Goal: Communication & Community: Answer question/provide support

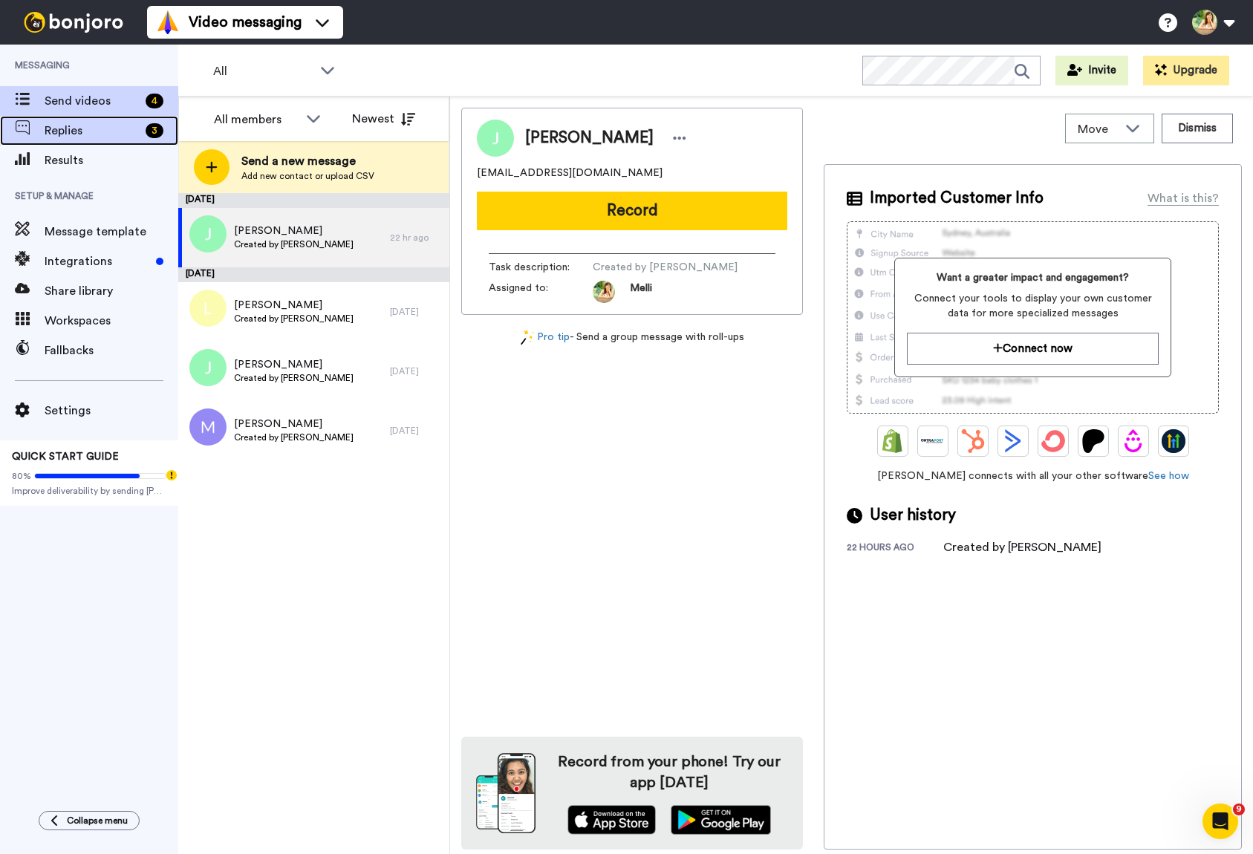
click at [99, 131] on span "Replies" at bounding box center [92, 131] width 95 height 18
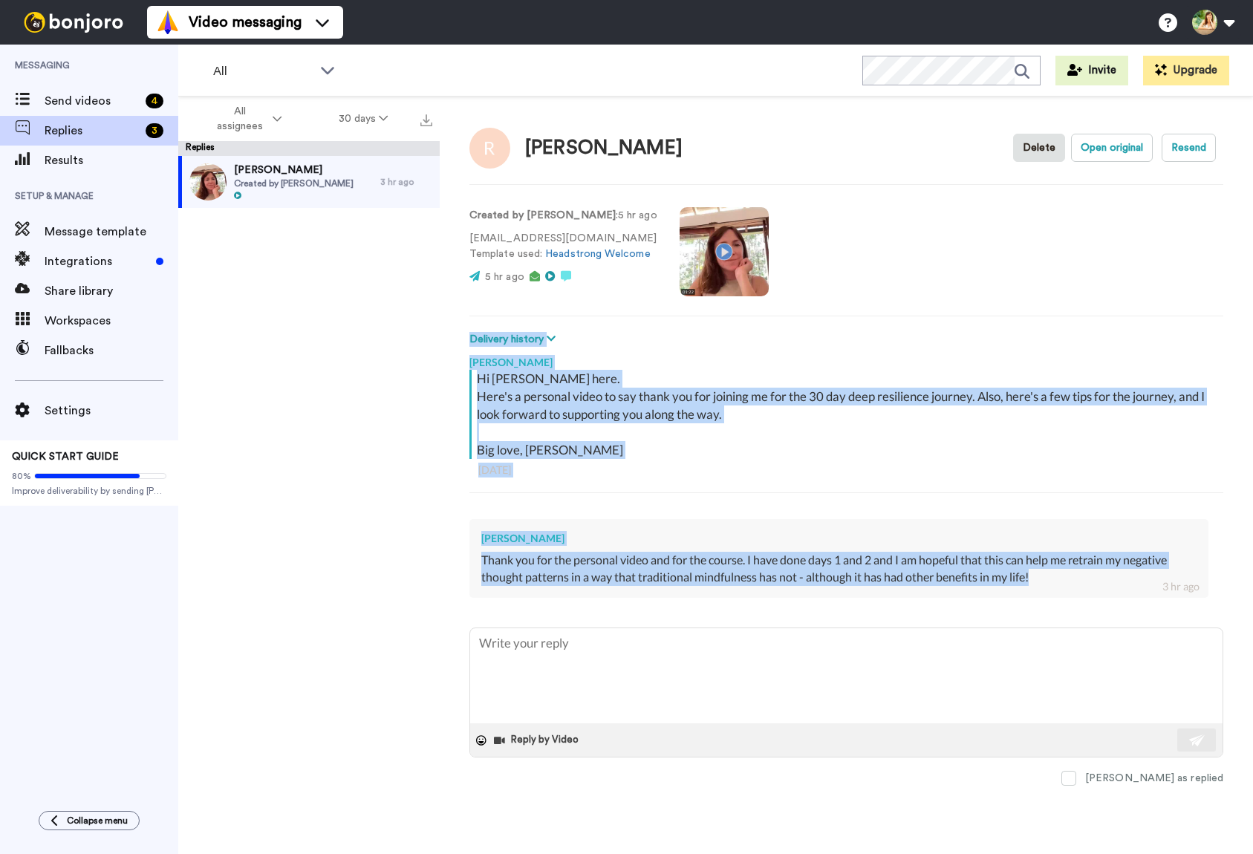
drag, startPoint x: 1044, startPoint y: 576, endPoint x: 467, endPoint y: 322, distance: 630.1
click at [467, 322] on div "Renee Delete Open original Resend Created by Melli O'Brien : 5 hr ago rgushurst…" at bounding box center [847, 502] width 814 height 810
copy div "Delivery history Opened melli.obrien+veadty@inbound.bonjoromail.com Mon, Oct 13…"
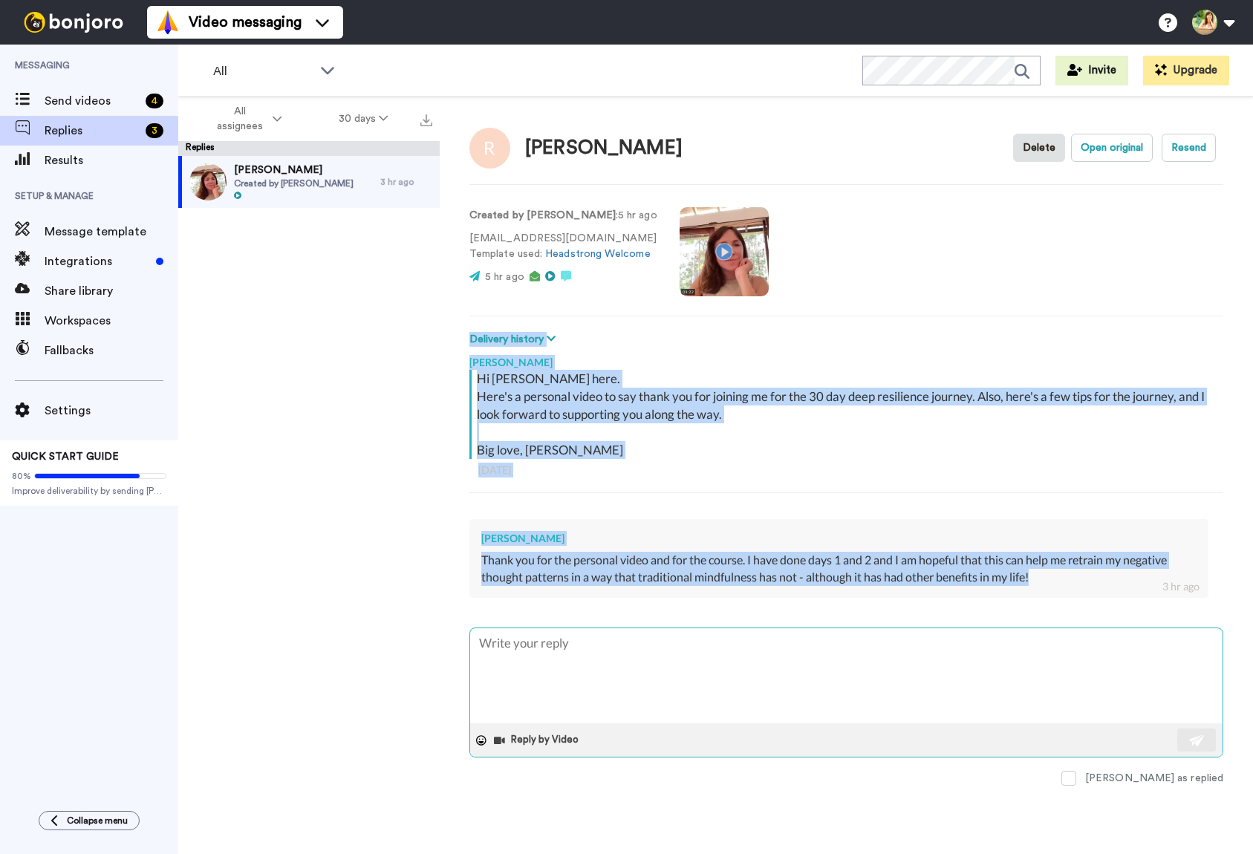
click at [525, 657] on textarea at bounding box center [846, 676] width 753 height 95
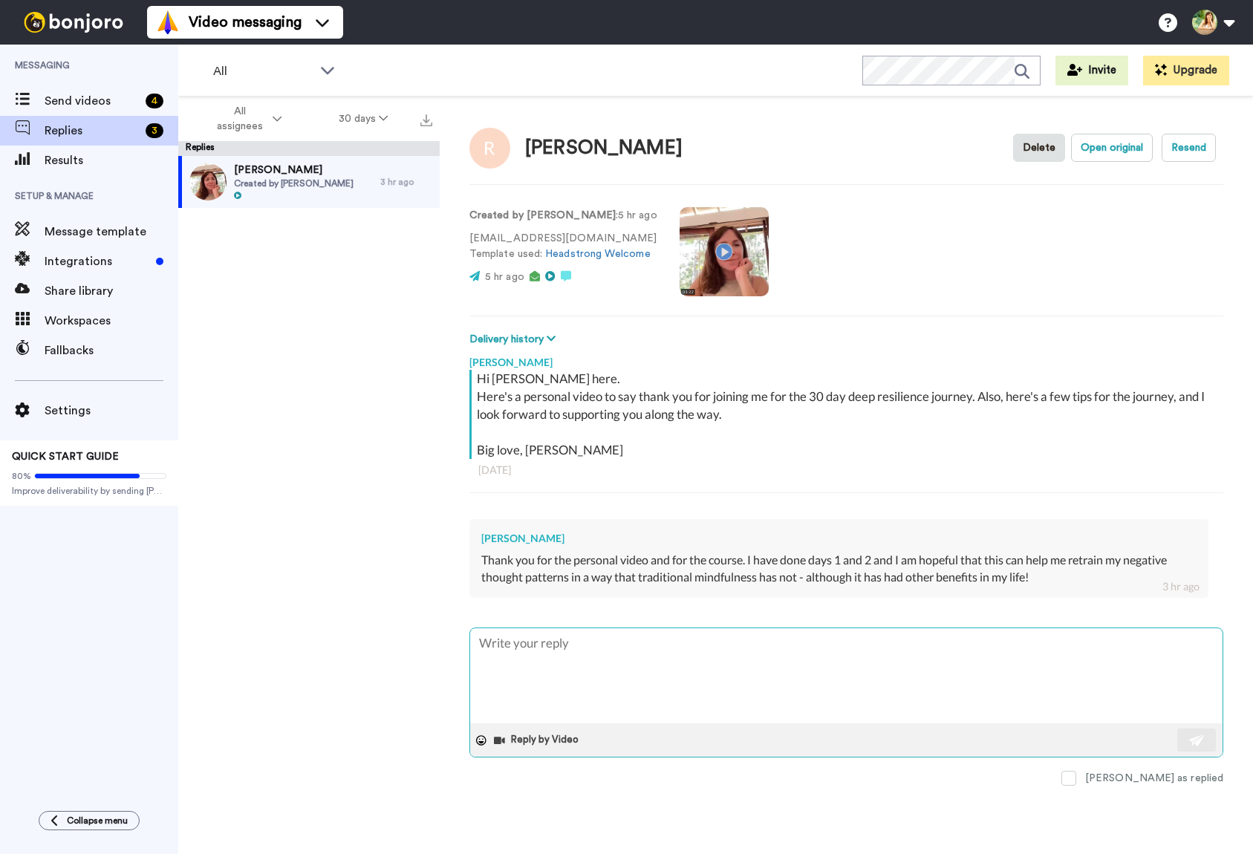
paste textarea "Hi Renee, It’s so lovely to hear from you — thank you for sharing that. I’m rea…"
type textarea "x"
type textarea "Hi Renee, It’s so lovely to hear from you — thank you for sharing that. I’m rea…"
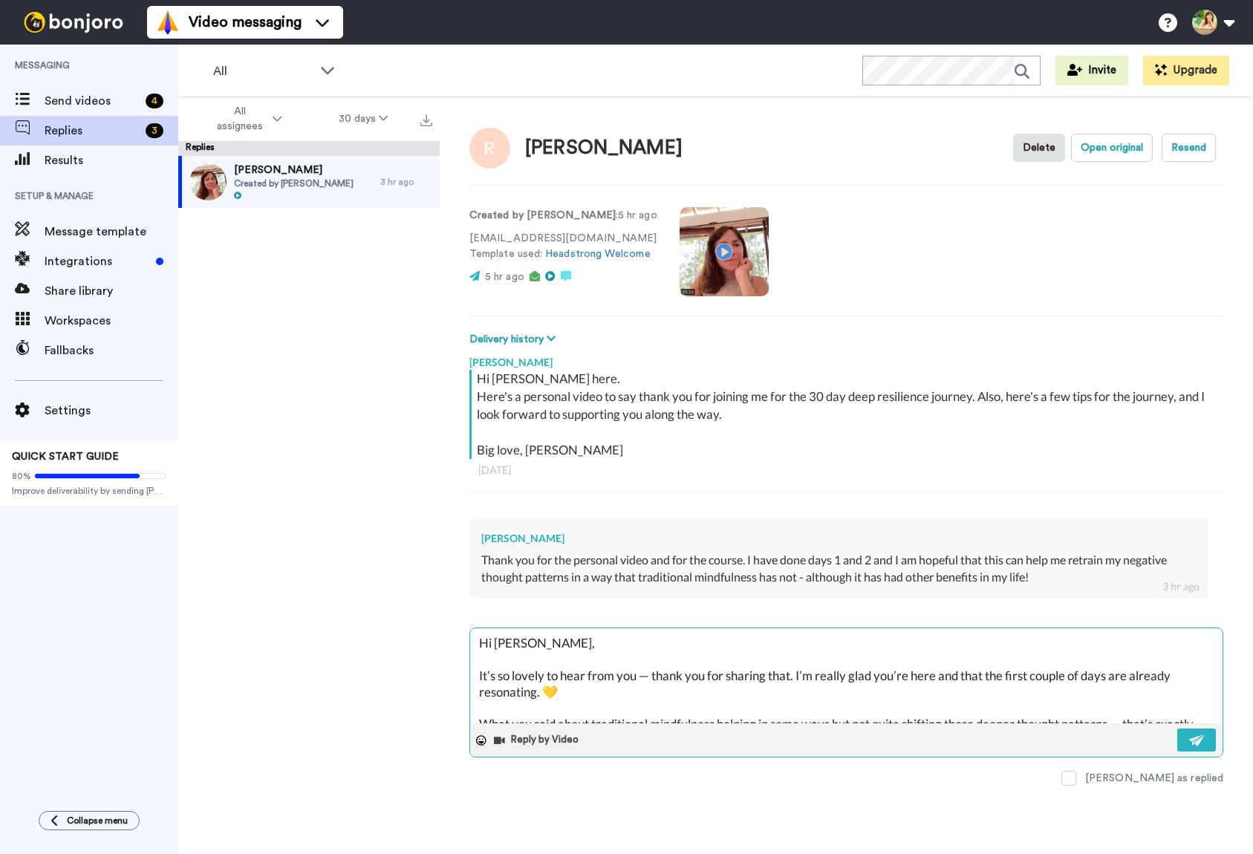
click at [479, 673] on textarea "Hi Renee, It’s so lovely to hear from you — thank you for sharing that. I’m rea…" at bounding box center [846, 676] width 753 height 95
type textarea "x"
type textarea "Hi Renee, It’s so lovely to hear from you — thank you for sharing that. I’m rea…"
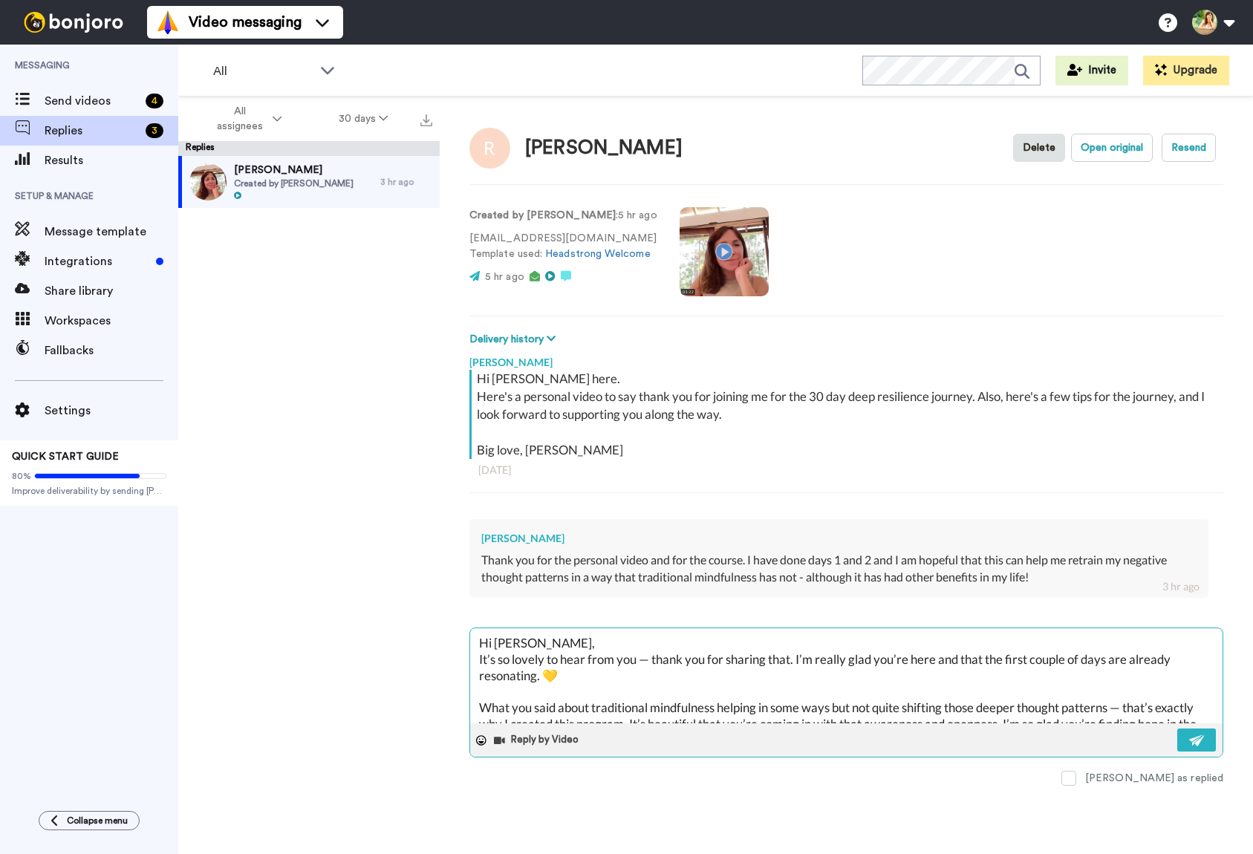
type textarea "x"
type textarea "Hi Renee,It’s so lovely to hear from you — thank you for sharing that. I’m real…"
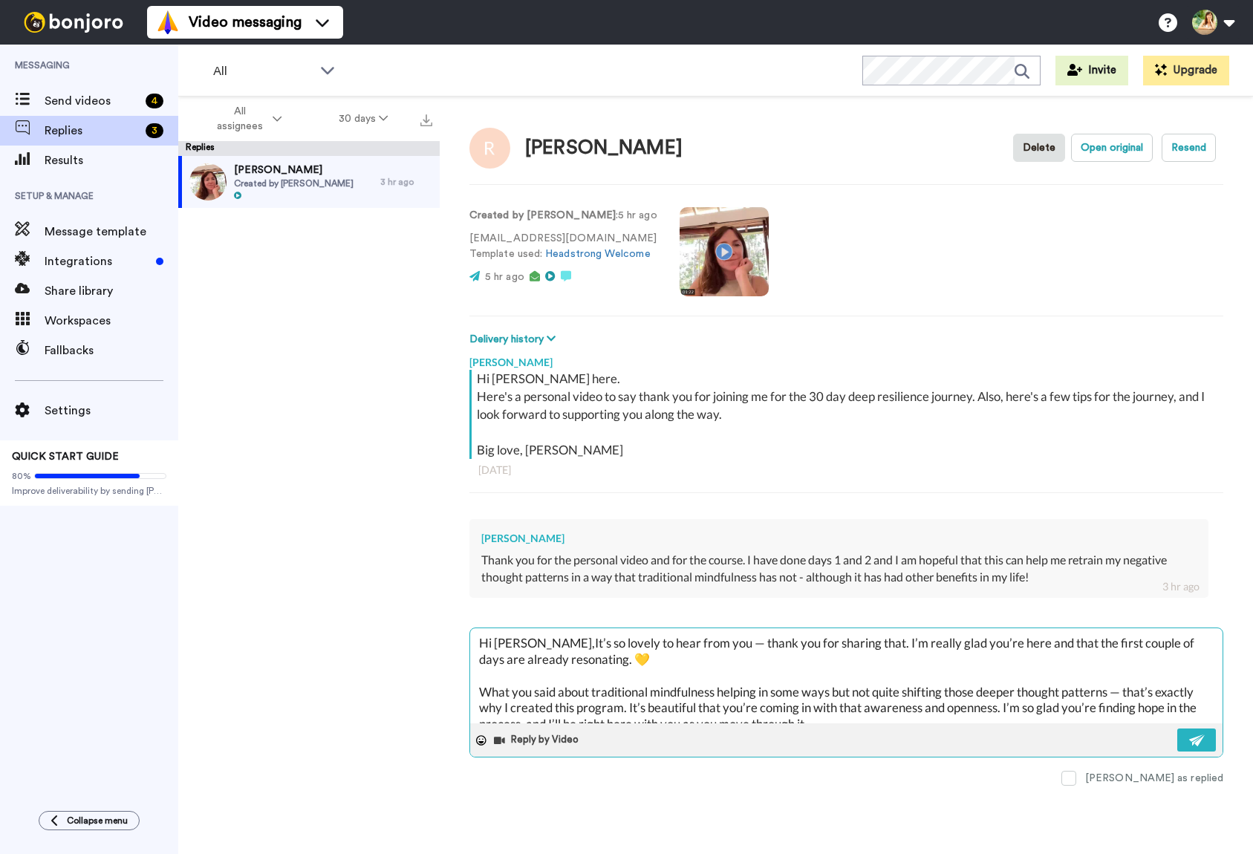
type textarea "x"
type textarea "Hi Renee, It’s so lovely to hear from you — thank you for sharing that. I’m rea…"
drag, startPoint x: 846, startPoint y: 642, endPoint x: 643, endPoint y: 640, distance: 202.8
click at [643, 640] on textarea "Hi Renee, It’s so lovely to hear from you — thank you for sharing that. I’m rea…" at bounding box center [846, 676] width 753 height 95
type textarea "x"
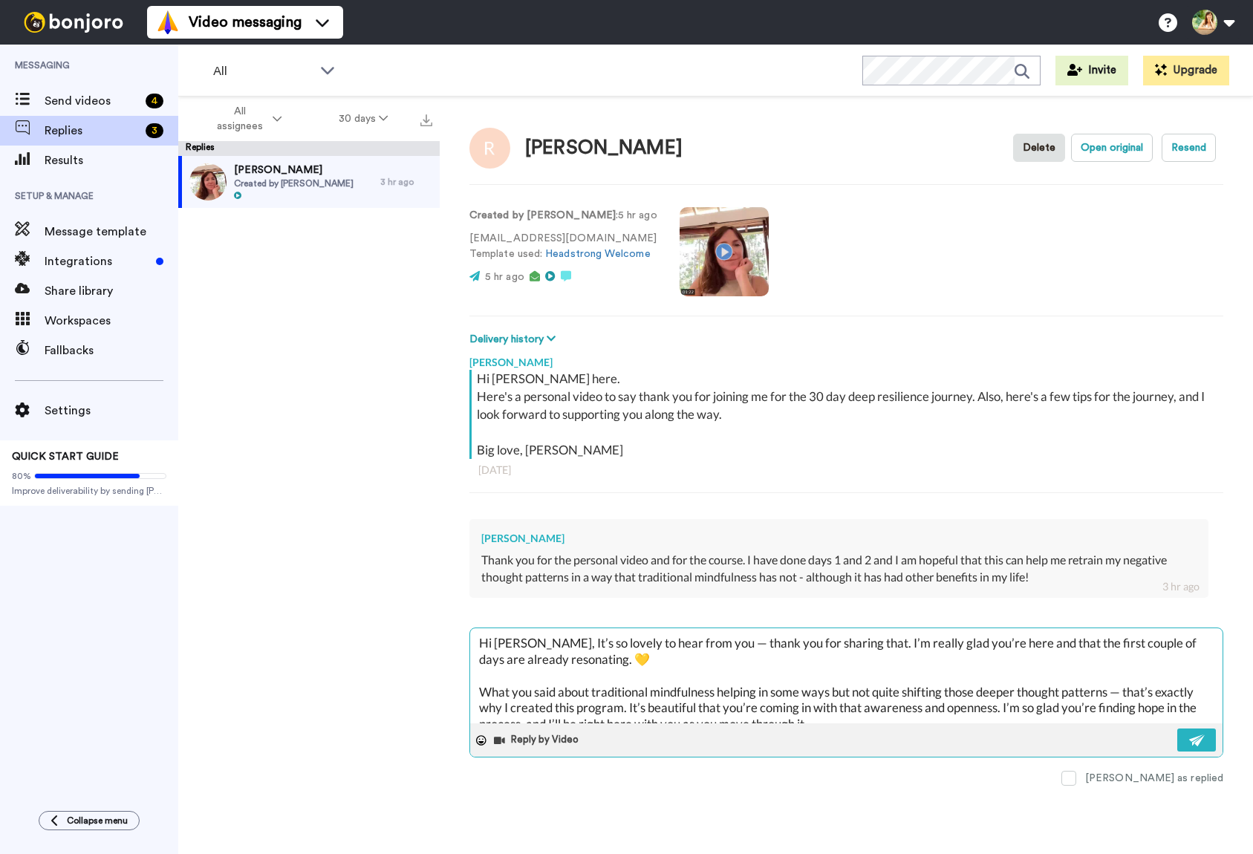
type textarea "Hi Renee, It’s so lovely to hear . I’m really glad you’re here and that the fir…"
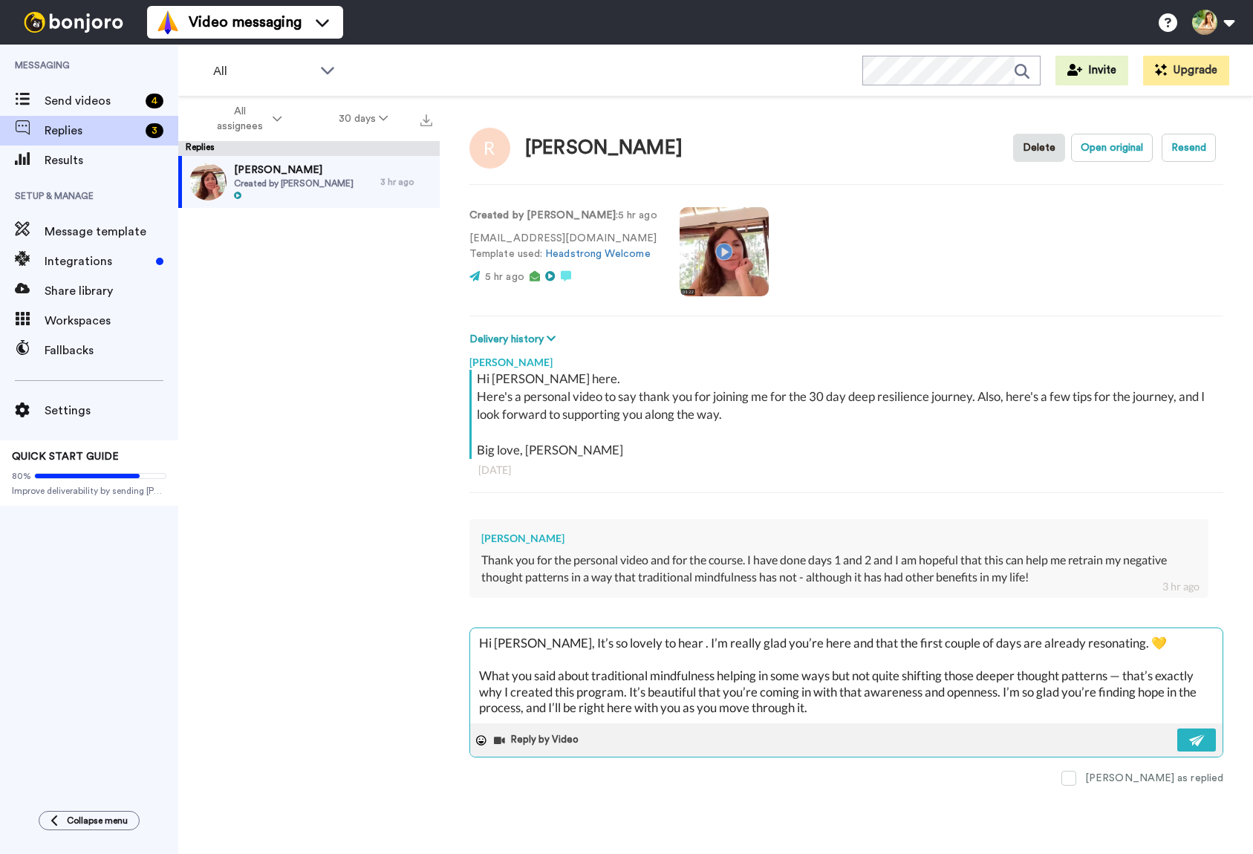
type textarea "x"
type textarea "Hi Renee, It’s so lovely to hear yo. I’m really glad you’re here and that the f…"
type textarea "x"
type textarea "Hi Renee, It’s so lovely to hear you. I’m really glad you’re here and that the …"
type textarea "x"
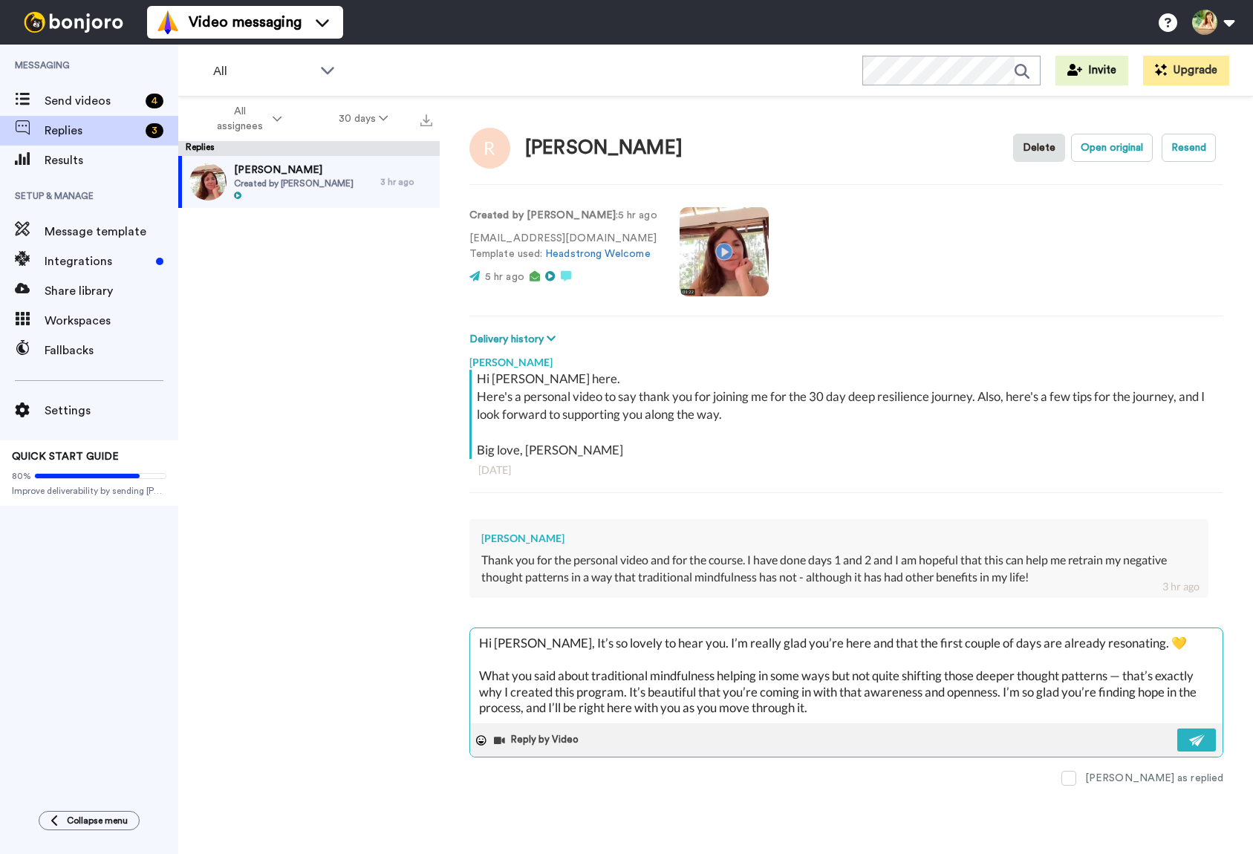
type textarea "Hi Renee, It’s so lovely to hear you . I’m really glad you’re here and that the…"
type textarea "x"
type textarea "Hi Renee, It’s so lovely to hear you h. I’m really glad you’re here and that th…"
type textarea "x"
type textarea "Hi Renee, It’s so lovely to hear you ha. I’m really glad you’re here and that t…"
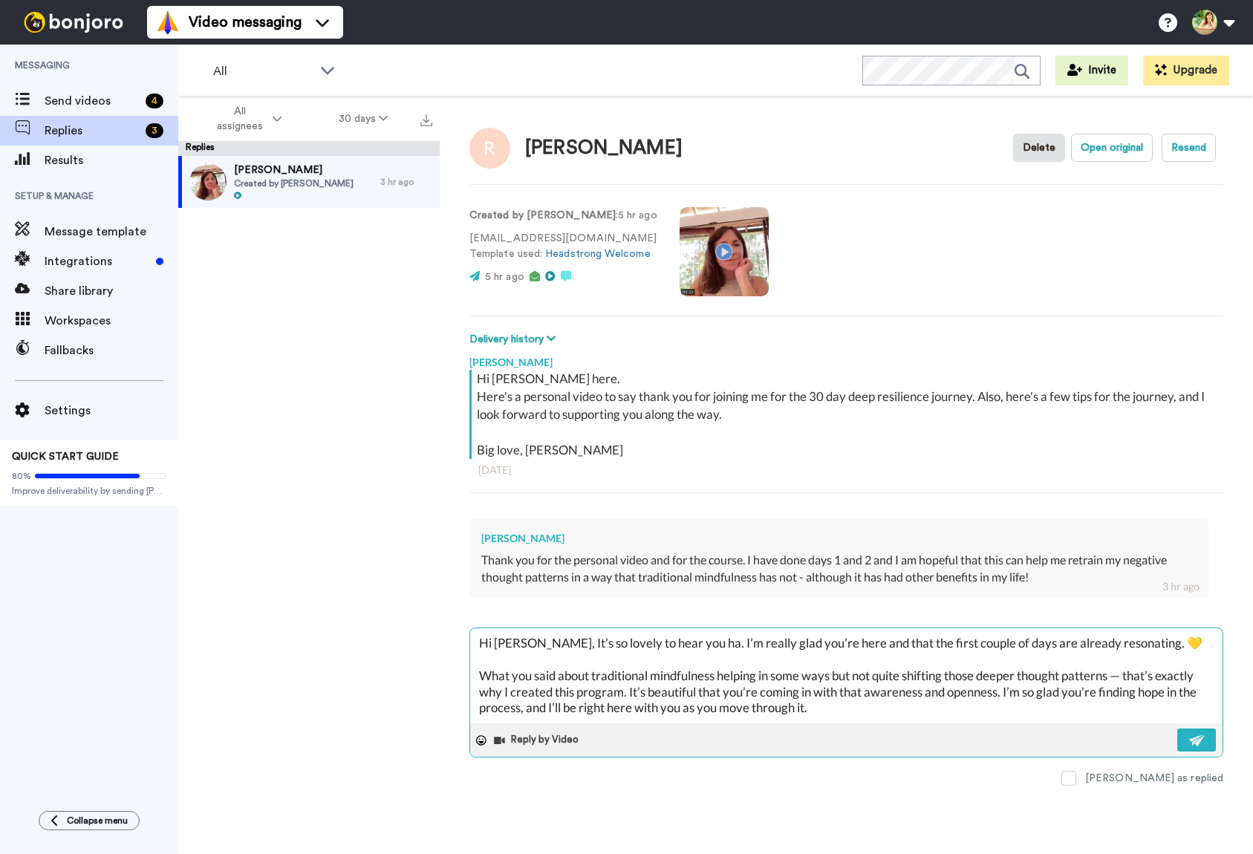
type textarea "x"
type textarea "Hi Renee, It’s so lovely to hear you hav. I’m really glad you’re here and that …"
type textarea "x"
type textarea "Hi Renee, It’s so lovely to hear you have. I’m really glad you’re here and that…"
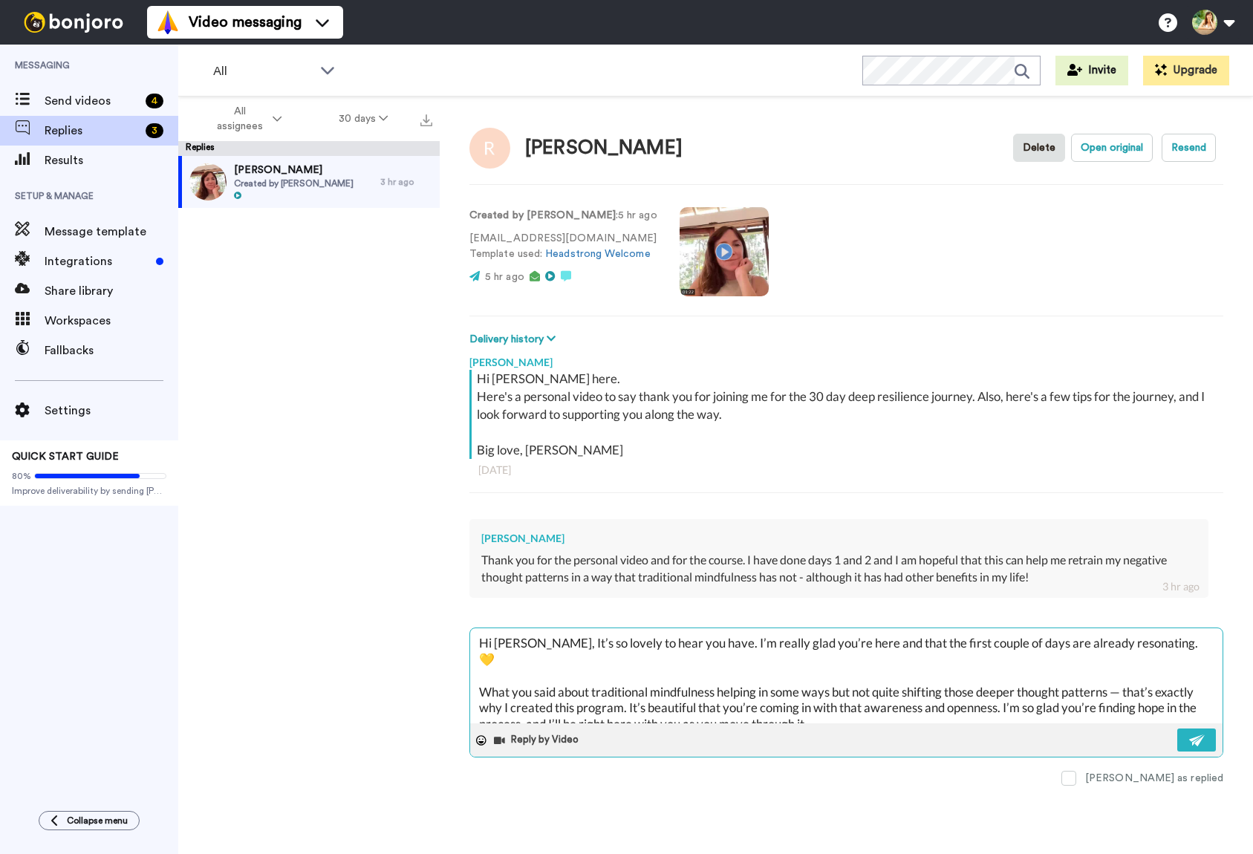
type textarea "x"
type textarea "Hi Renee, It’s so lovely to hear you have . I’m really glad you’re here and tha…"
type textarea "x"
type textarea "Hi Renee, It’s so lovely to hear you have a. I’m really glad you’re here and th…"
type textarea "x"
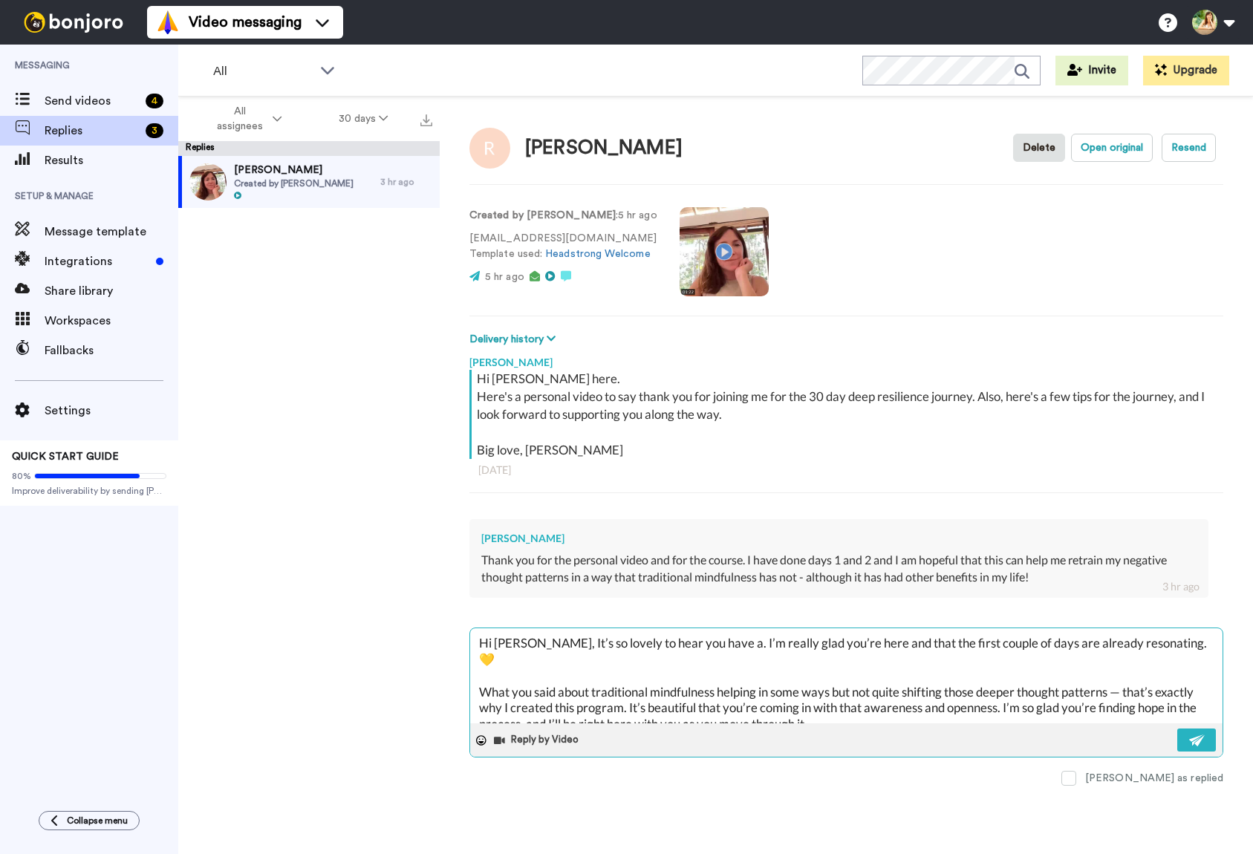
type textarea "Hi Renee, It’s so lovely to hear you have al. I’m really glad you’re here and t…"
type textarea "x"
type textarea "Hi Renee, It’s so lovely to hear you have alr. I’m really glad you’re here and …"
type textarea "x"
type textarea "Hi Renee, It’s so lovely to hear you have alre. I’m really glad you’re here and…"
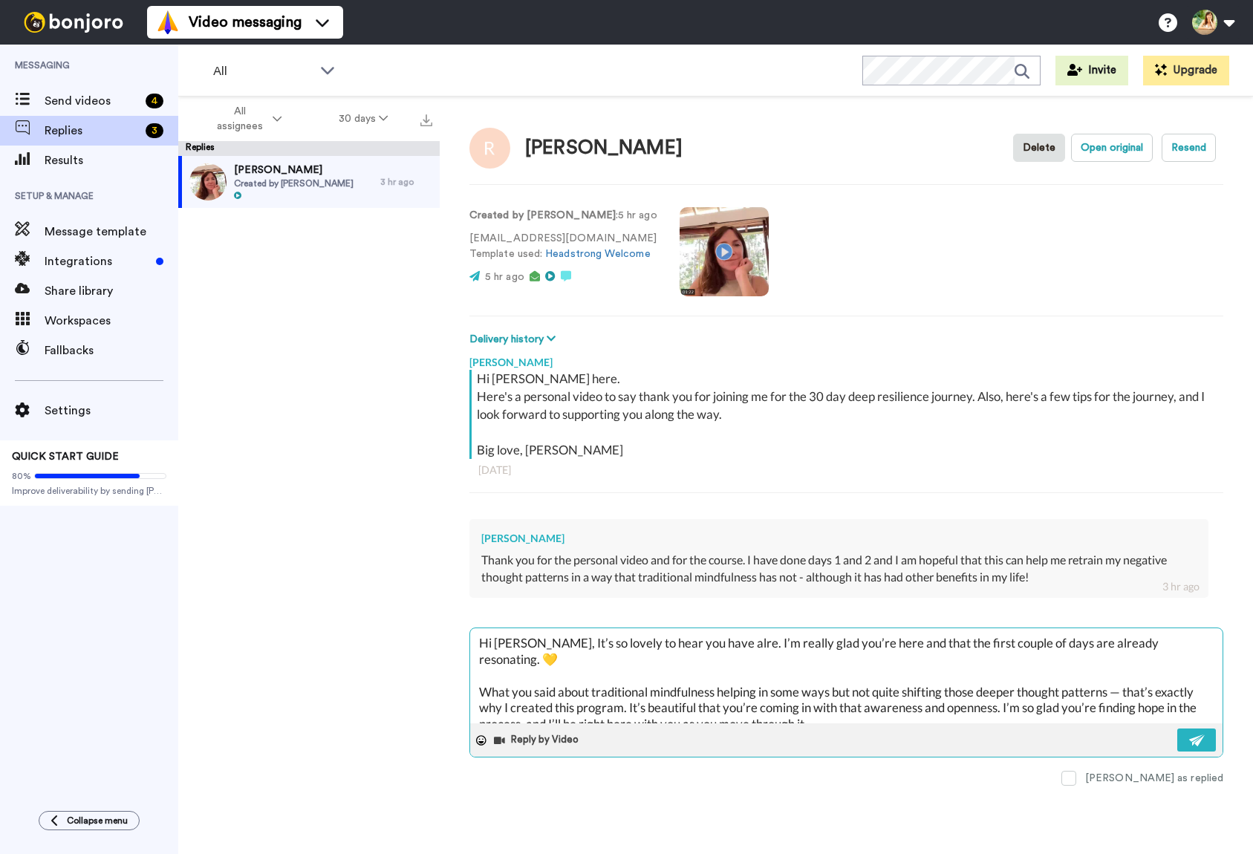
type textarea "x"
type textarea "Hi Renee, It’s so lovely to hear you have alrea. I’m really glad you’re here an…"
type textarea "x"
type textarea "Hi Renee, It’s so lovely to hear you have alread. I’m really glad you’re here a…"
type textarea "x"
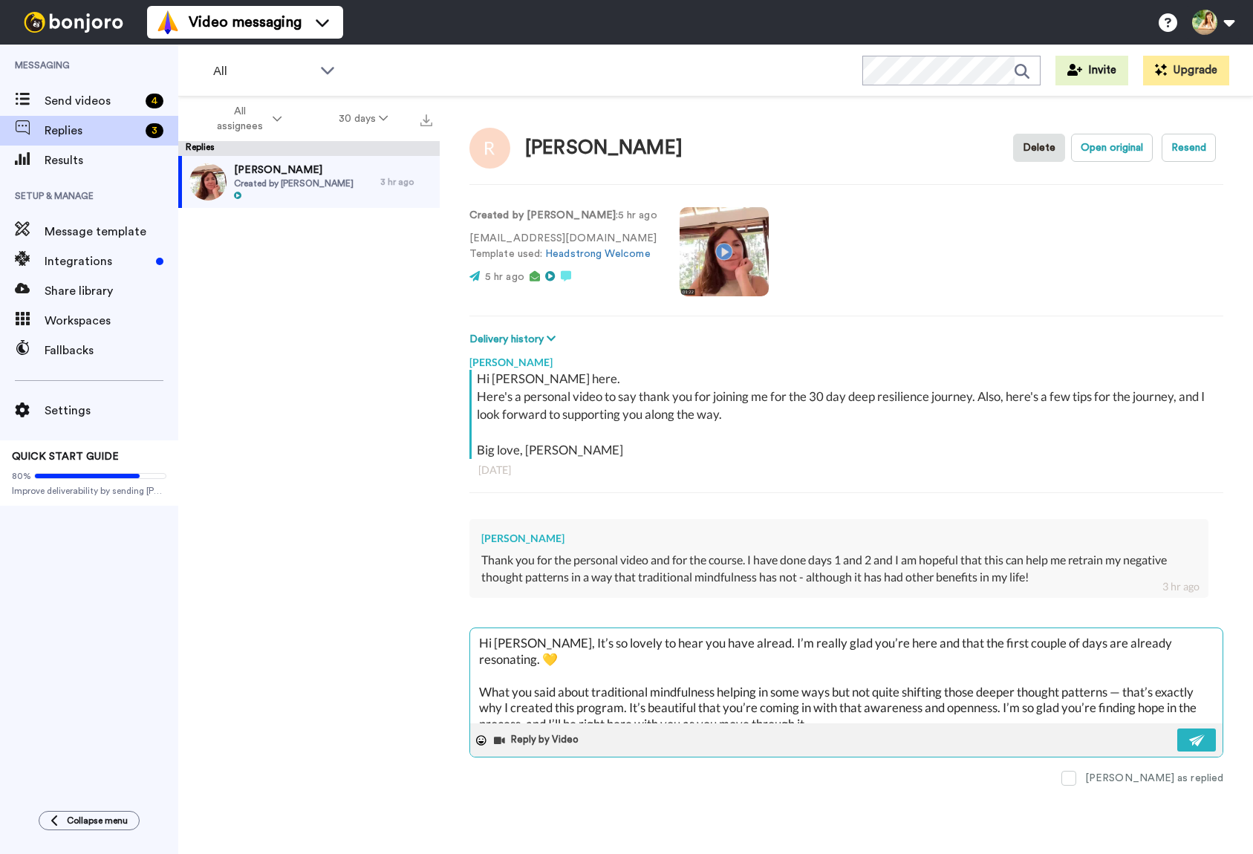
type textarea "Hi Renee, It’s so lovely to hear you have already. I’m really glad you’re here …"
type textarea "x"
type textarea "Hi Renee, It’s so lovely to hear you have already . I’m really glad you’re here…"
type textarea "x"
type textarea "Hi Renee, It’s so lovely to hear you have already g. I’m really glad you’re her…"
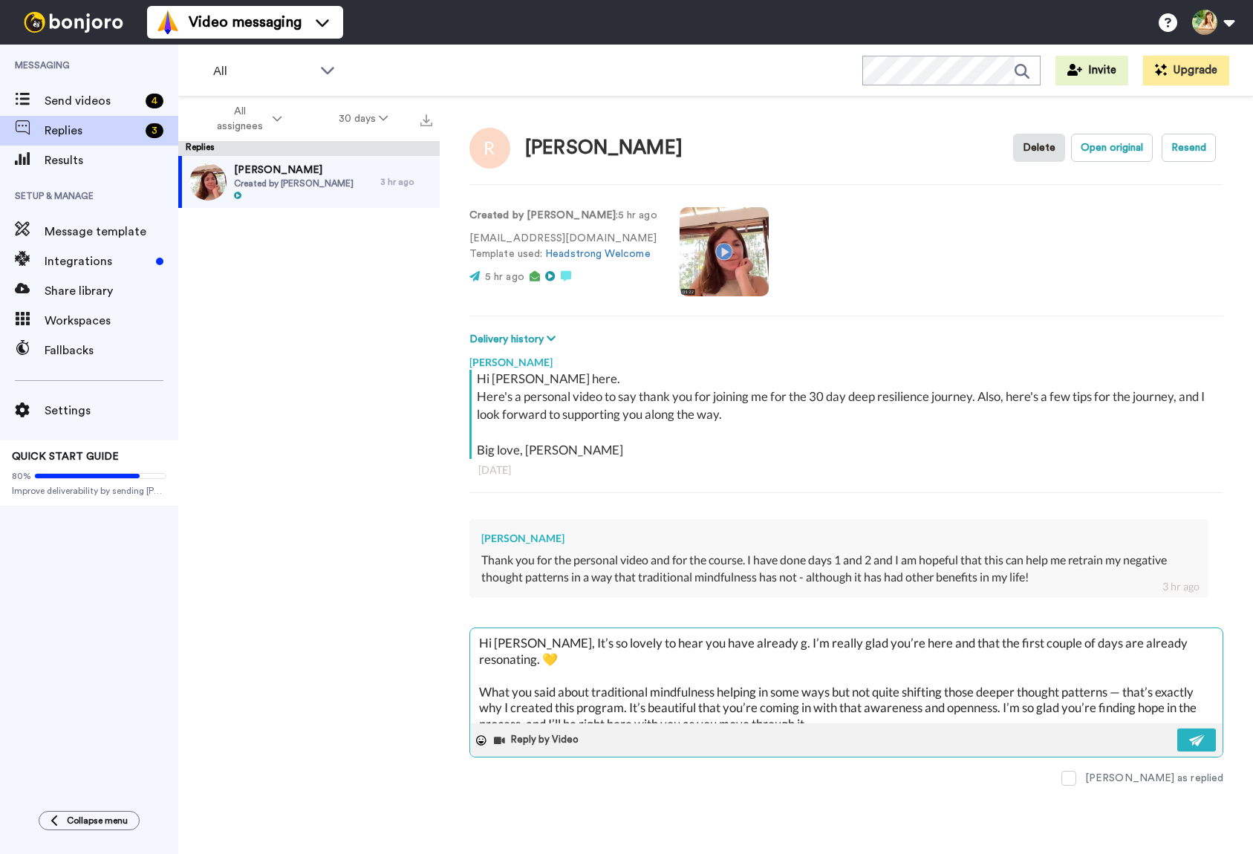
type textarea "x"
type textarea "Hi Renee, It’s so lovely to hear you have already go. I’m really glad you’re he…"
type textarea "x"
type textarea "Hi Renee, It’s so lovely to hear you have already got. I’m really glad you’re h…"
type textarea "x"
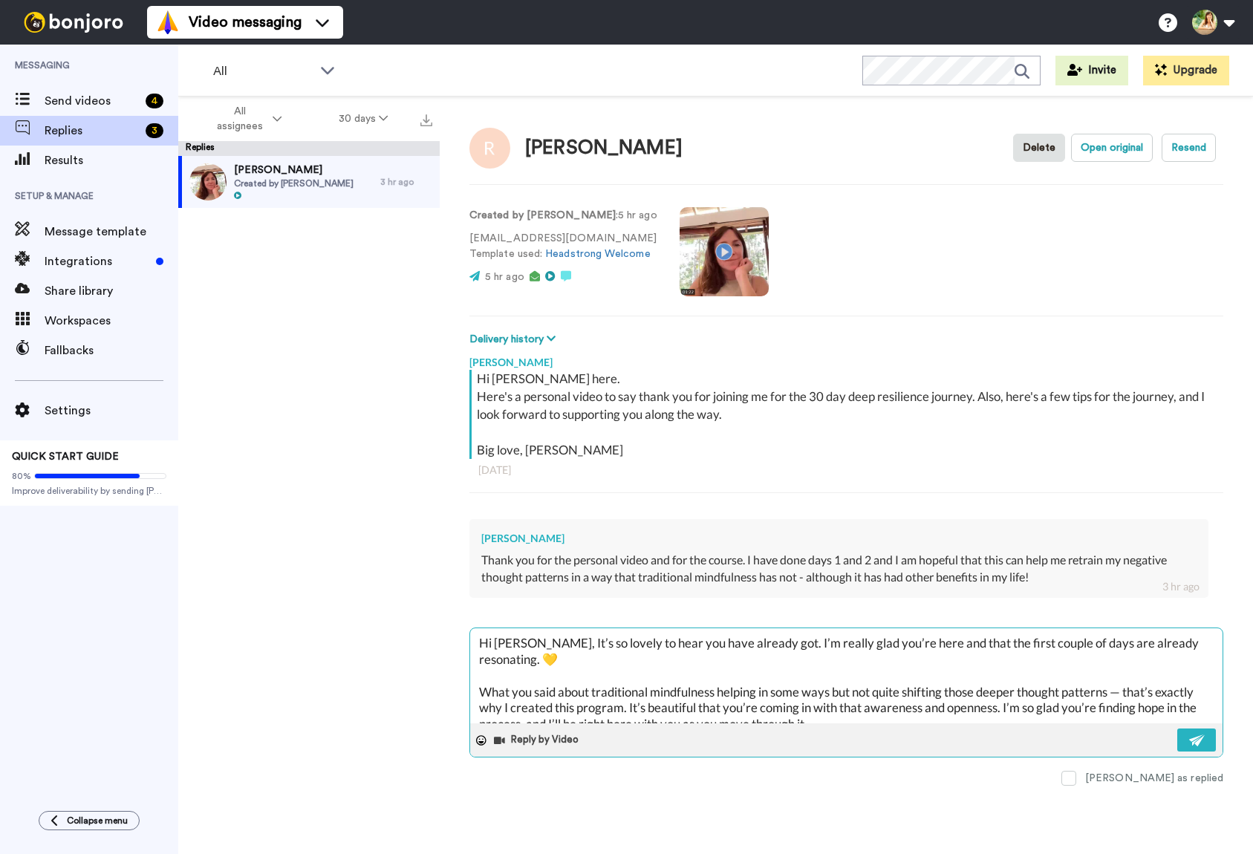
type textarea "Hi Renee, It’s so lovely to hear you have already got . I’m really glad you’re …"
type textarea "x"
type textarea "Hi Renee, It’s so lovely to hear you have already got so. I’m really glad you’r…"
type textarea "x"
type textarea "Hi Renee, It’s so lovely to hear you have already got som. I’m really glad you’…"
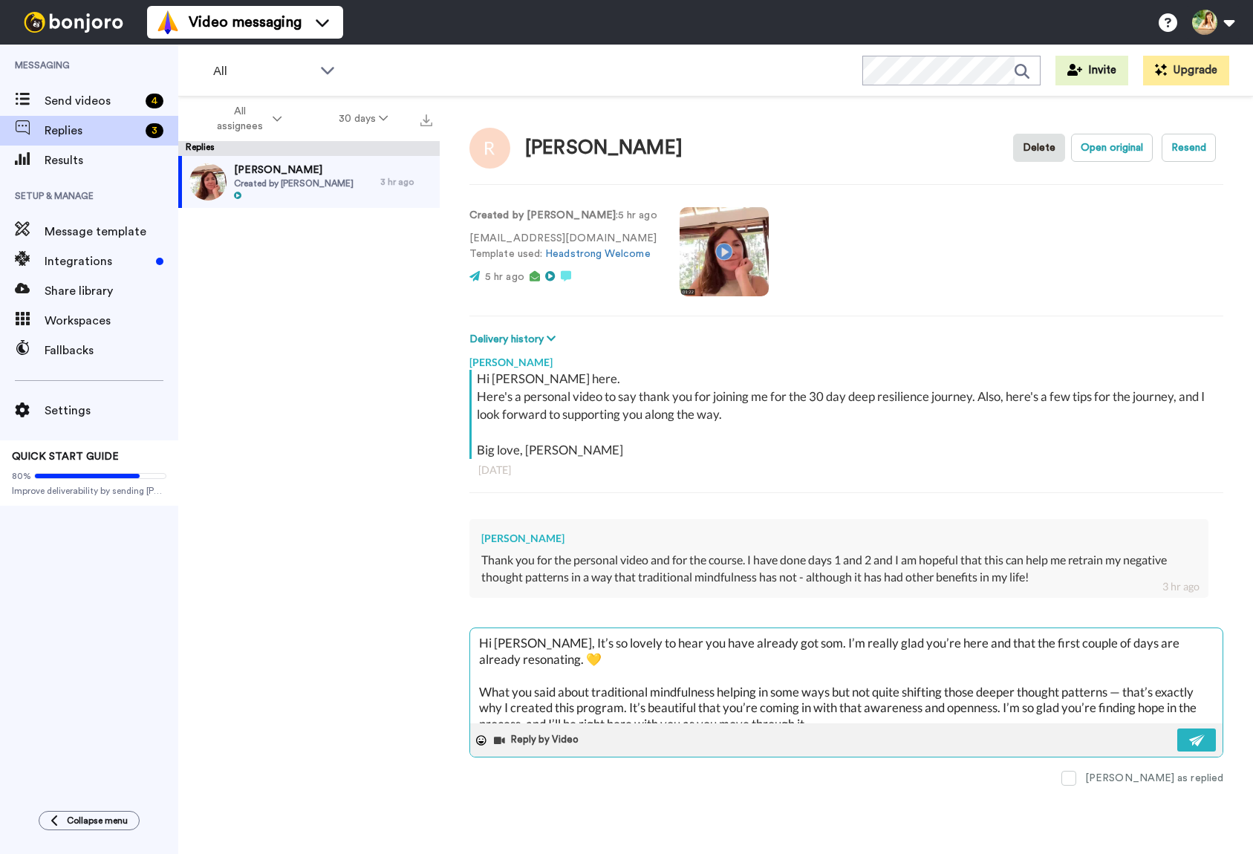
type textarea "x"
type textarea "Hi Renee, It’s so lovely to hear you have already got some. I’m really glad you…"
type textarea "x"
type textarea "Hi Renee, It’s so lovely to hear you have already got some . I’m really glad yo…"
type textarea "x"
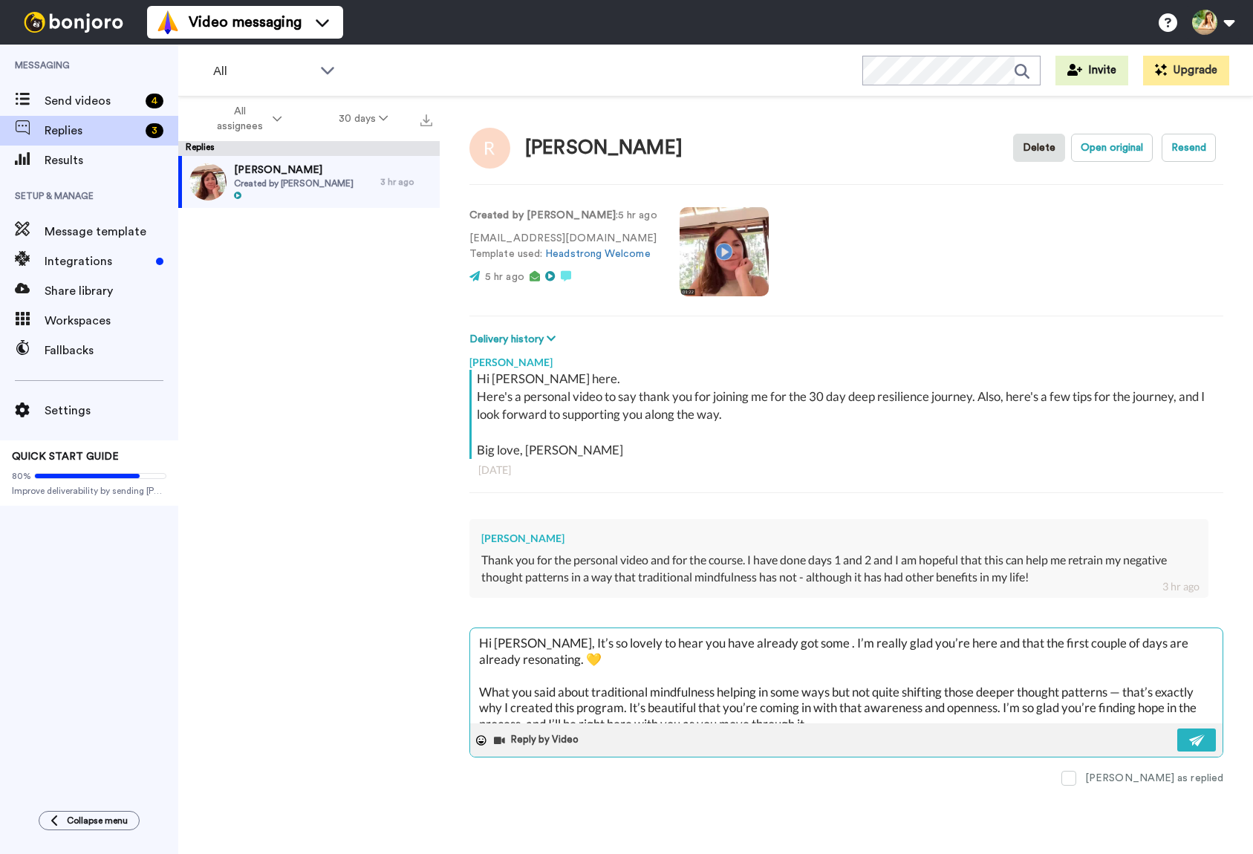
type textarea "Hi Renee, It’s so lovely to hear you have already got some m. I’m really glad y…"
type textarea "x"
type textarea "Hi Renee, It’s so lovely to hear you have already got some mo. I’m really glad …"
type textarea "x"
type textarea "Hi Renee, It’s so lovely to hear you have already got some mom. I’m really glad…"
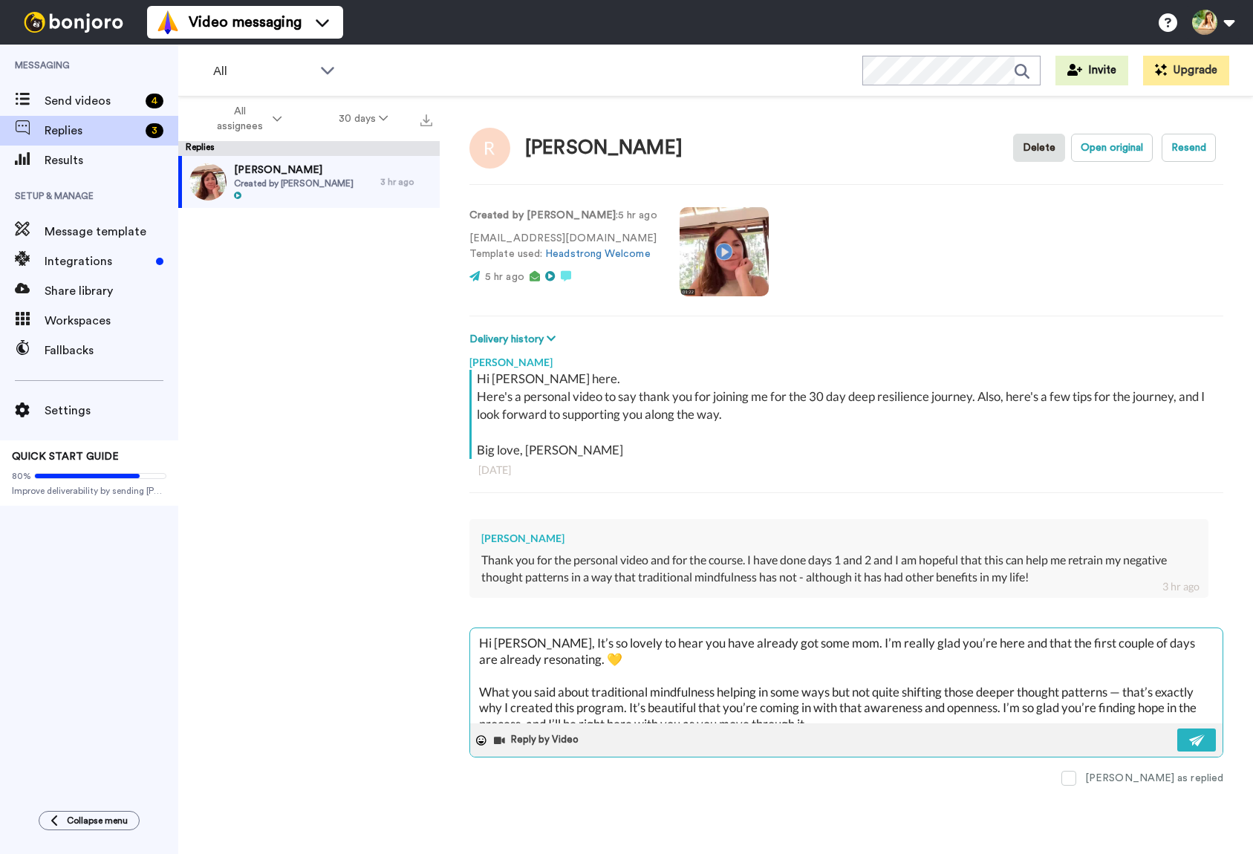
type textarea "x"
type textarea "Hi Renee, It’s so lovely to hear you have already got some mome. I’m really gla…"
type textarea "x"
type textarea "Hi Renee, It’s so lovely to hear you have already got some momen. I’m really gl…"
type textarea "x"
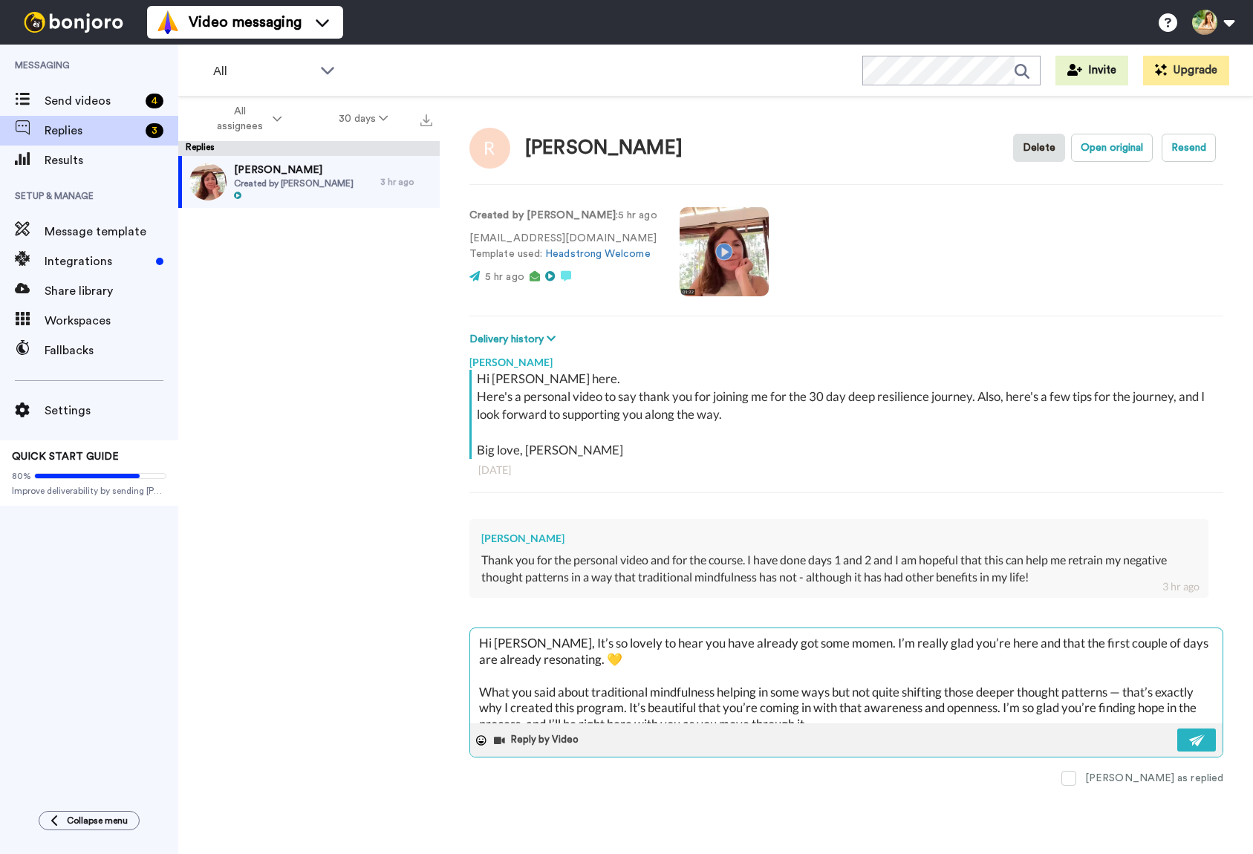
type textarea "Hi Renee, It’s so lovely to hear you have already got some moment. I’m really g…"
type textarea "x"
type textarea "Hi Renee, It’s so lovely to hear you have already got some momentu. I’m really …"
type textarea "x"
type textarea "Hi Renee, It’s so lovely to hear you have already got some momentum. I’m really…"
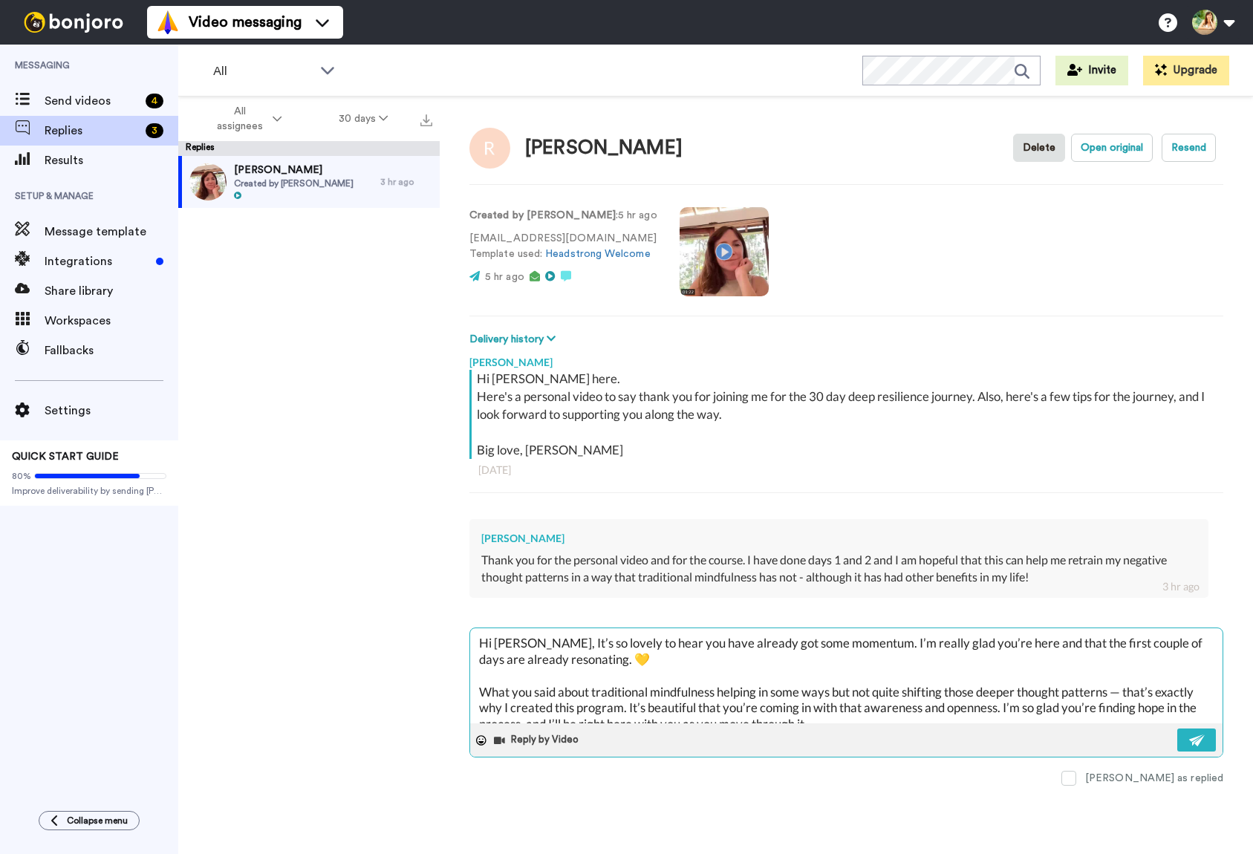
drag, startPoint x: 1020, startPoint y: 641, endPoint x: 938, endPoint y: 640, distance: 82.5
click at [938, 640] on textarea "Hi Renee, It’s so lovely to hear you have already got some momentum. I’m really…" at bounding box center [846, 676] width 753 height 95
type textarea "x"
type textarea "Hi Renee, It’s so lovely to hear you have already got some momentum. I’m really…"
type textarea "x"
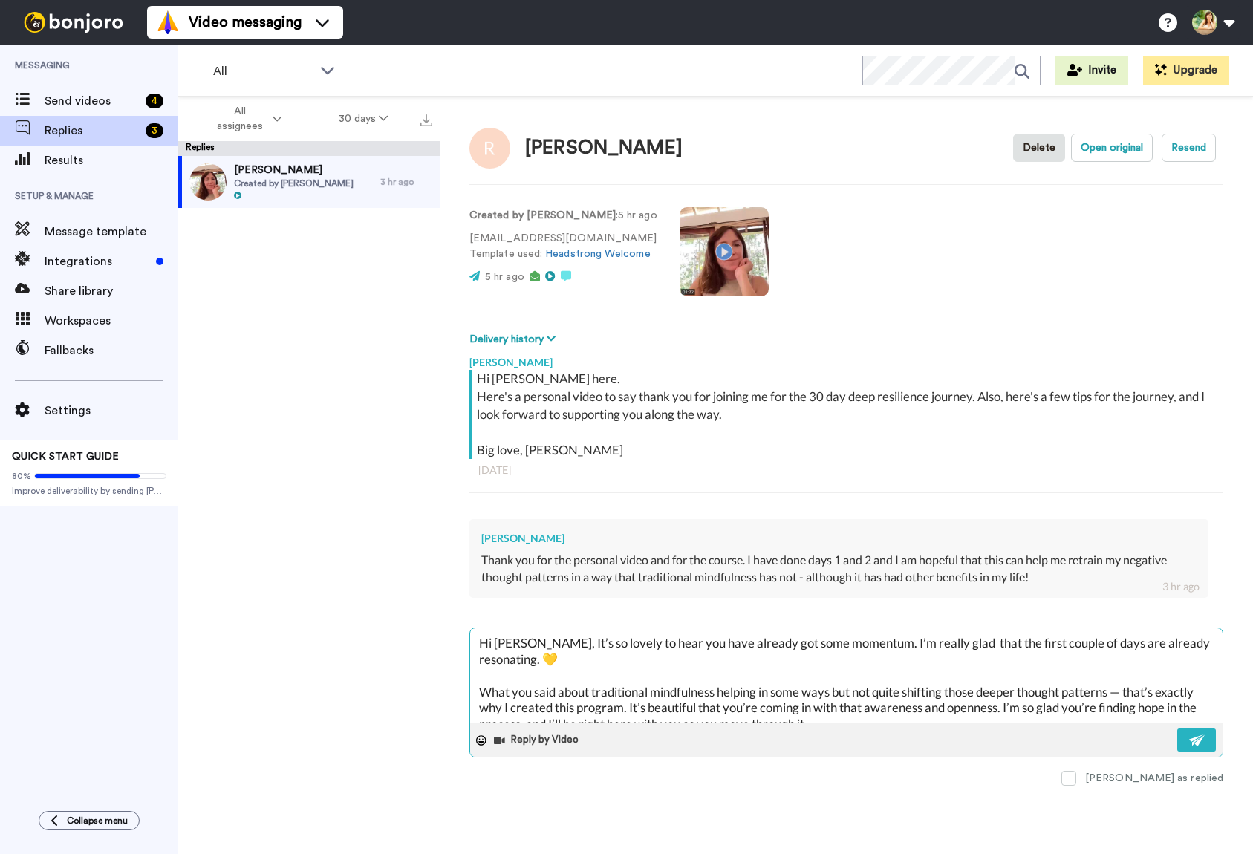
type textarea "Hi Renee, It’s so lovely to hear you have already got some momentum. I’m really…"
click at [500, 661] on textarea "Hi Renee, It’s so lovely to hear you have already got some momentum. I’m really…" at bounding box center [846, 676] width 753 height 95
type textarea "x"
type textarea "Hi Renee, It’s so lovely to hear you have already got some momentum. I’m really…"
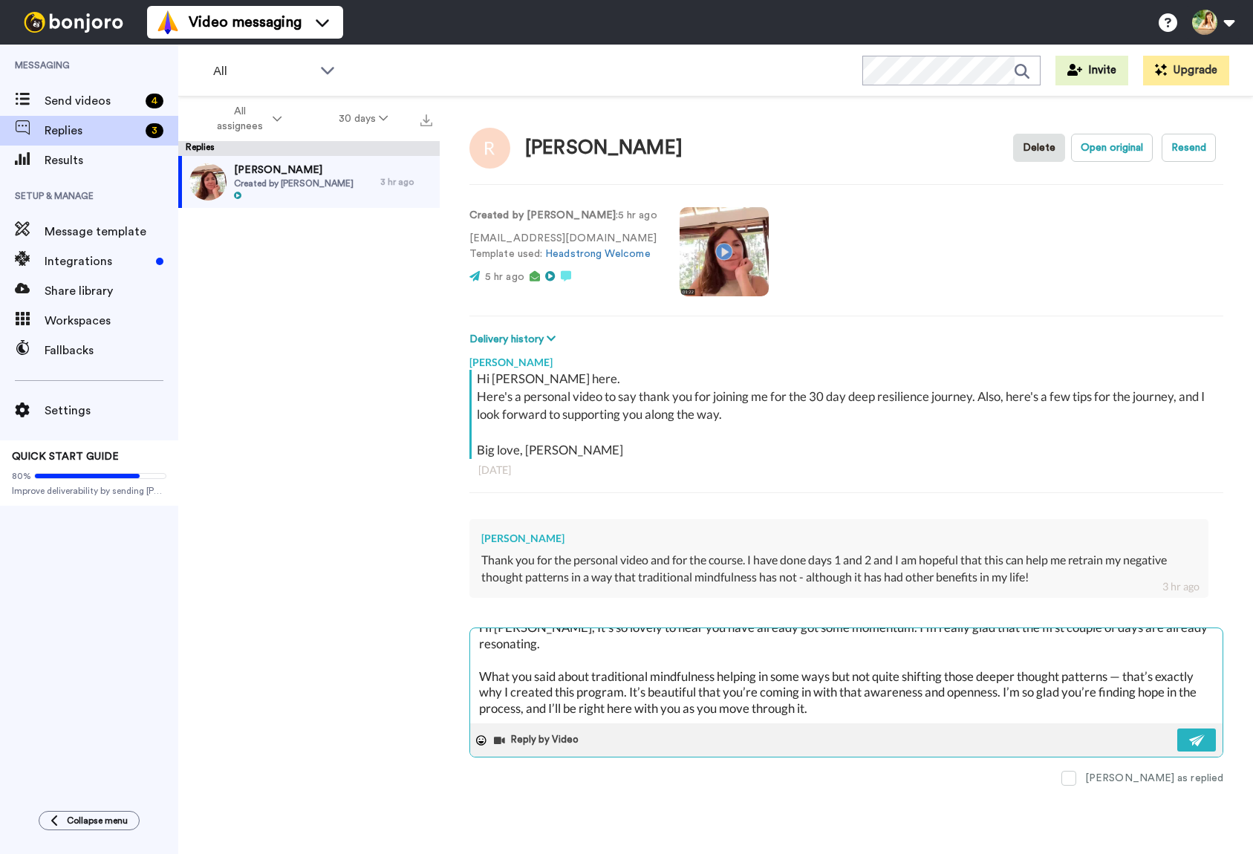
scroll to position [15, 0]
click at [872, 687] on textarea "Hi Renee, It’s so lovely to hear you have already got some momentum. I’m really…" at bounding box center [846, 676] width 753 height 95
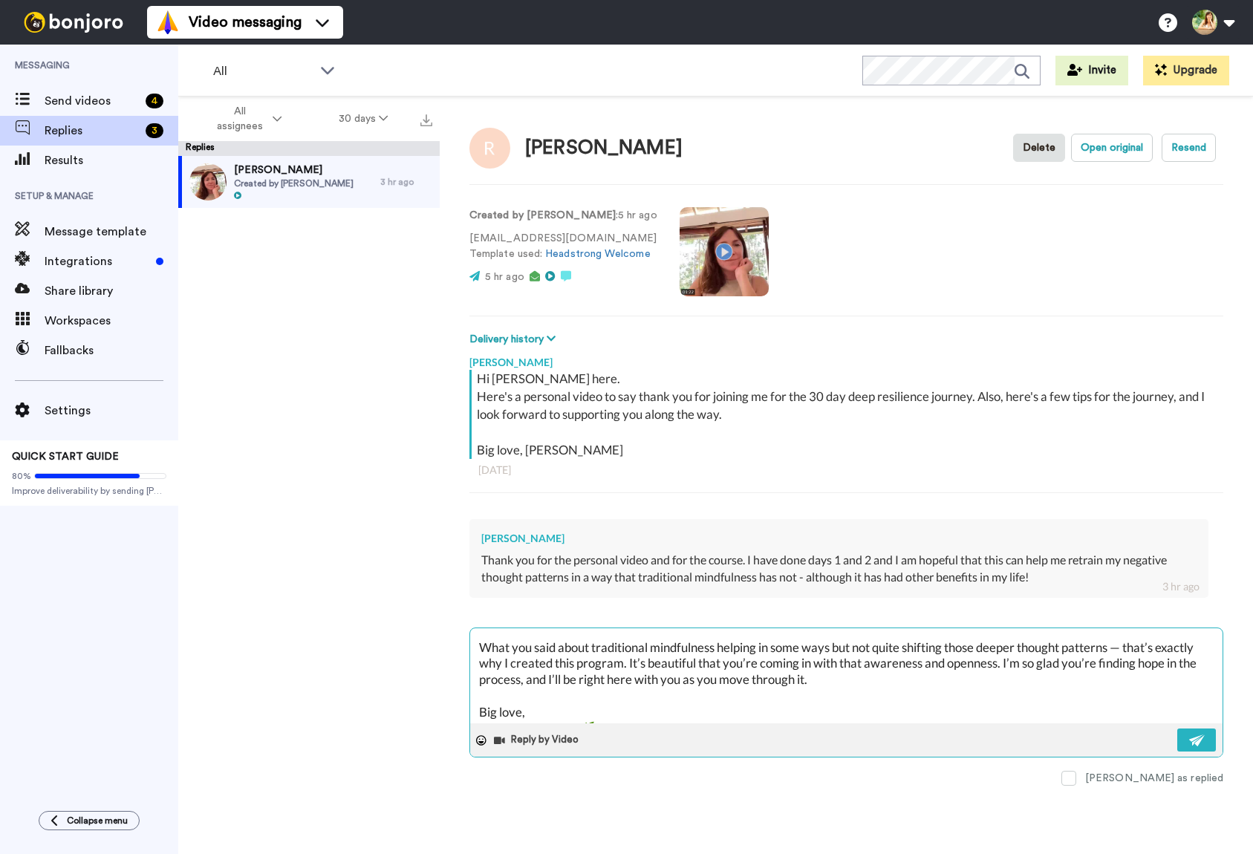
scroll to position [48, 0]
click at [530, 713] on textarea "Hi Renee, It’s so lovely to hear you have already got some momentum. I’m really…" at bounding box center [846, 676] width 753 height 95
type textarea "x"
type textarea "Hi Renee, It’s so lovely to hear you have already got some momentum. I’m really…"
click at [840, 659] on textarea "Hi Renee, It’s so lovely to hear you have already got some momentum. I’m really…" at bounding box center [846, 676] width 753 height 95
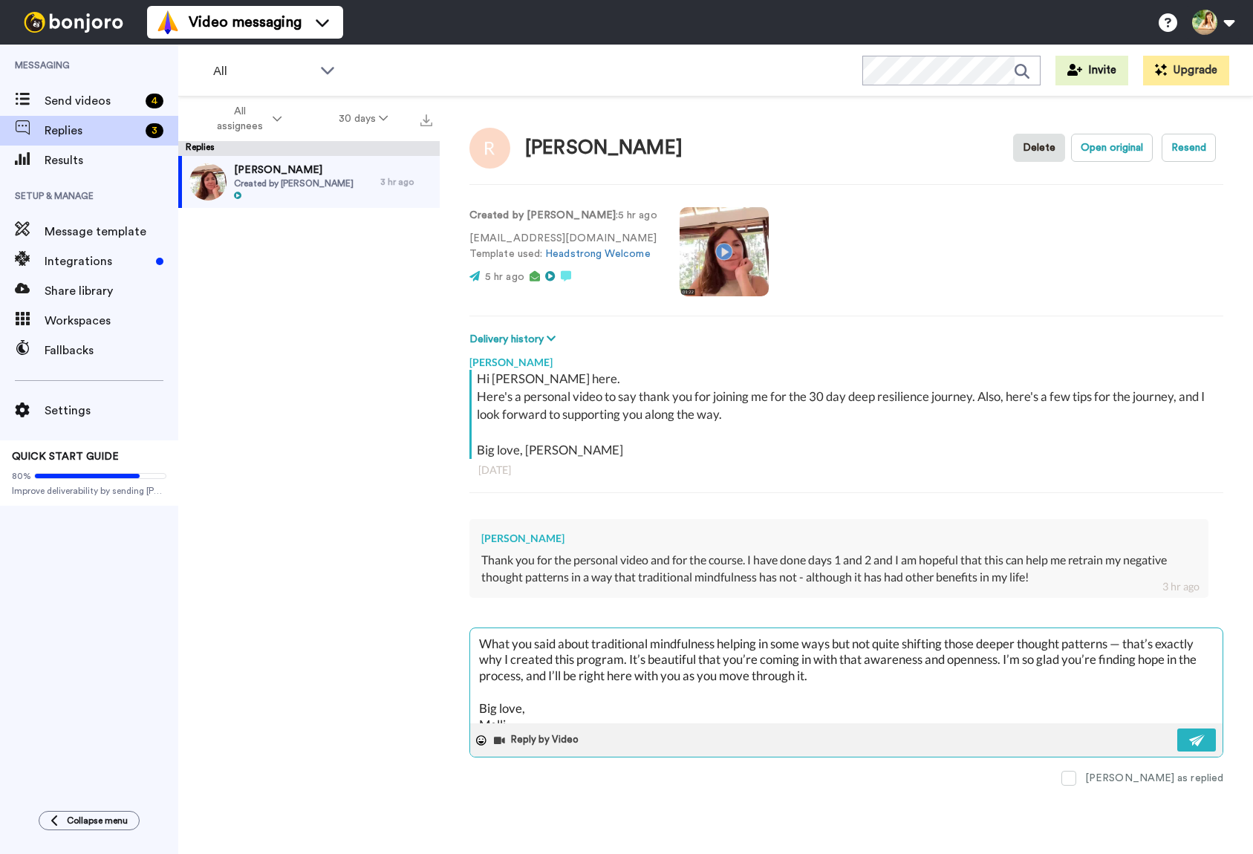
type textarea "x"
type textarea "Hi Renee, It’s so lovely to hear you have already got some momentum. I’m really…"
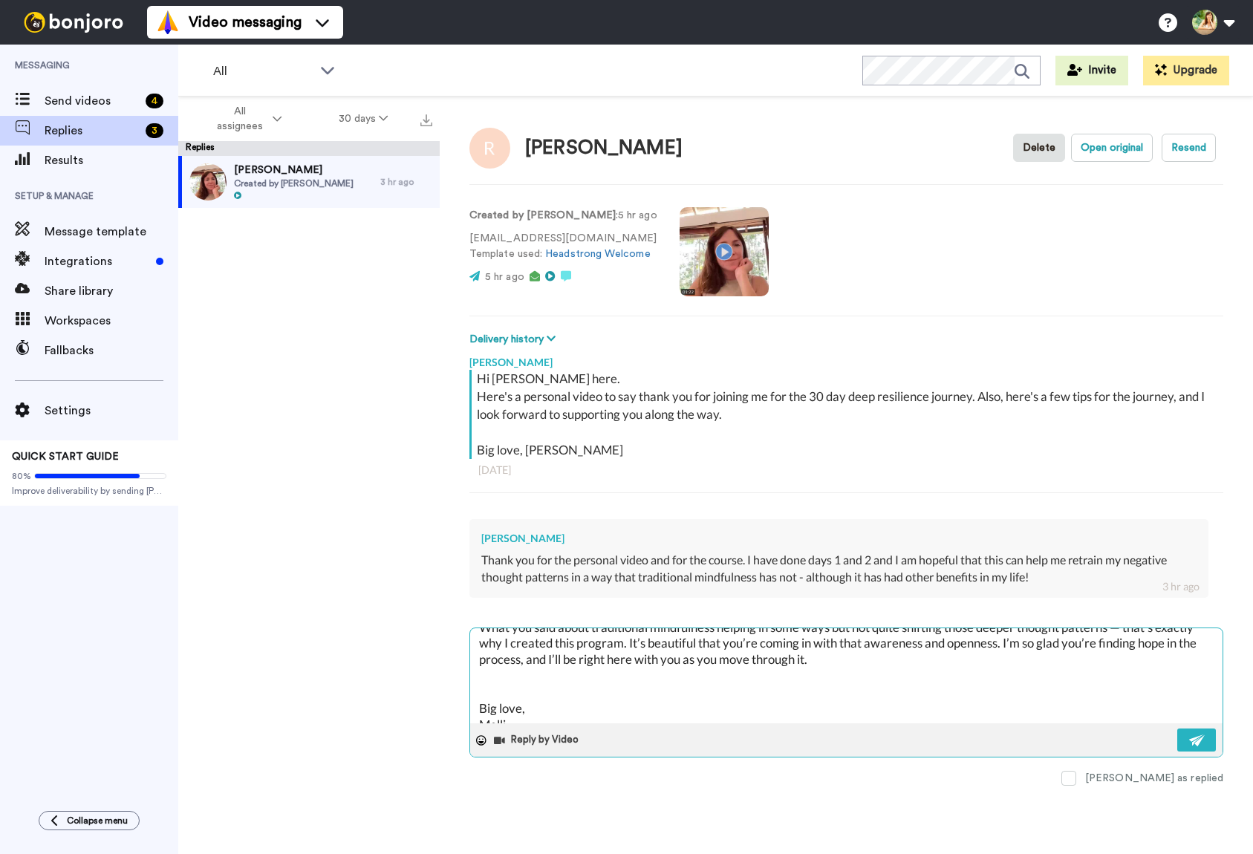
type textarea "x"
type textarea "Hi Renee, It’s so lovely to hear you have already got some momentum. I’m really…"
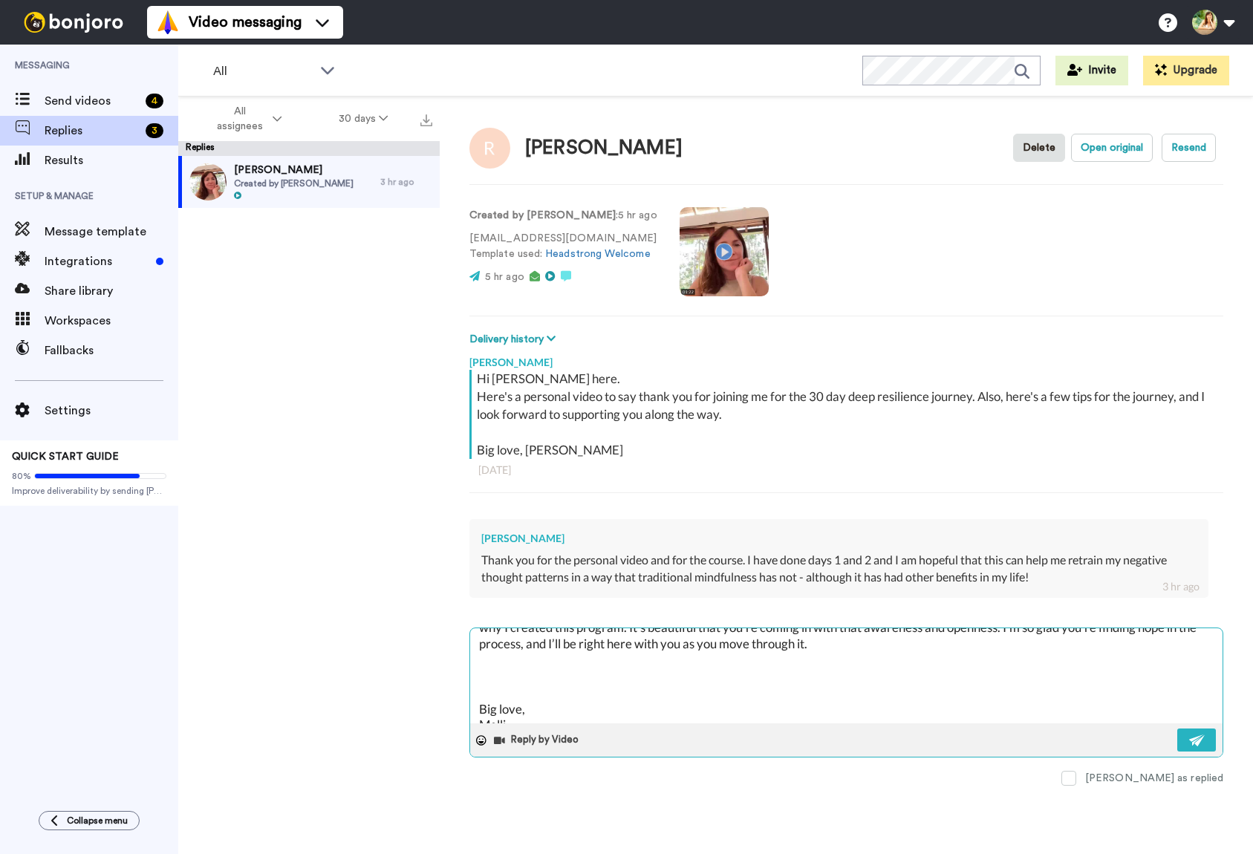
type textarea "x"
type textarea "Hi Renee, It’s so lovely to hear you have already got some momentum. I’m really…"
type textarea "x"
type textarea "Hi Renee, It’s so lovely to hear you have already got some momentum. I’m really…"
type textarea "x"
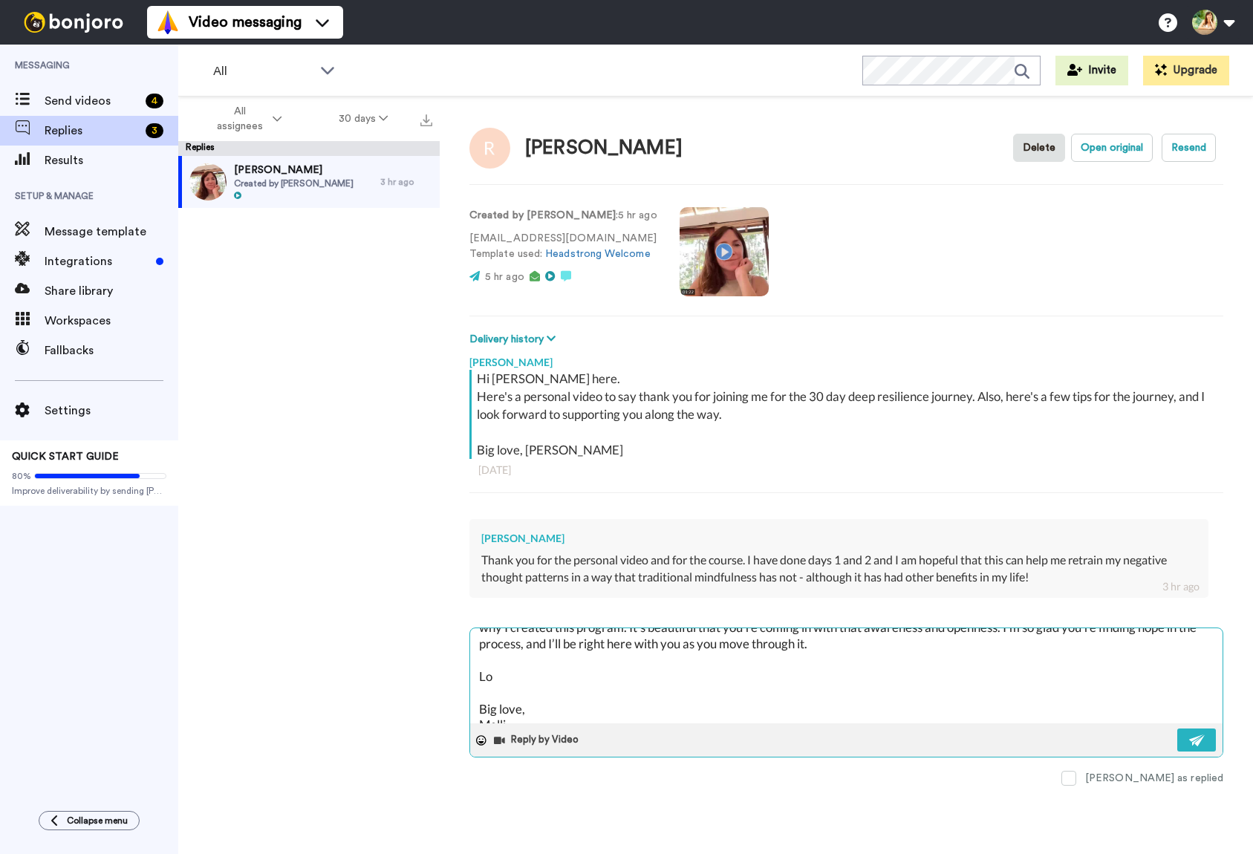
type textarea "Hi Renee, It’s so lovely to hear you have already got some momentum. I’m really…"
type textarea "x"
type textarea "Hi Renee, It’s so lovely to hear you have already got some momentum. I’m really…"
type textarea "x"
type textarea "Hi Renee, It’s so lovely to hear you have already got some momentum. I’m really…"
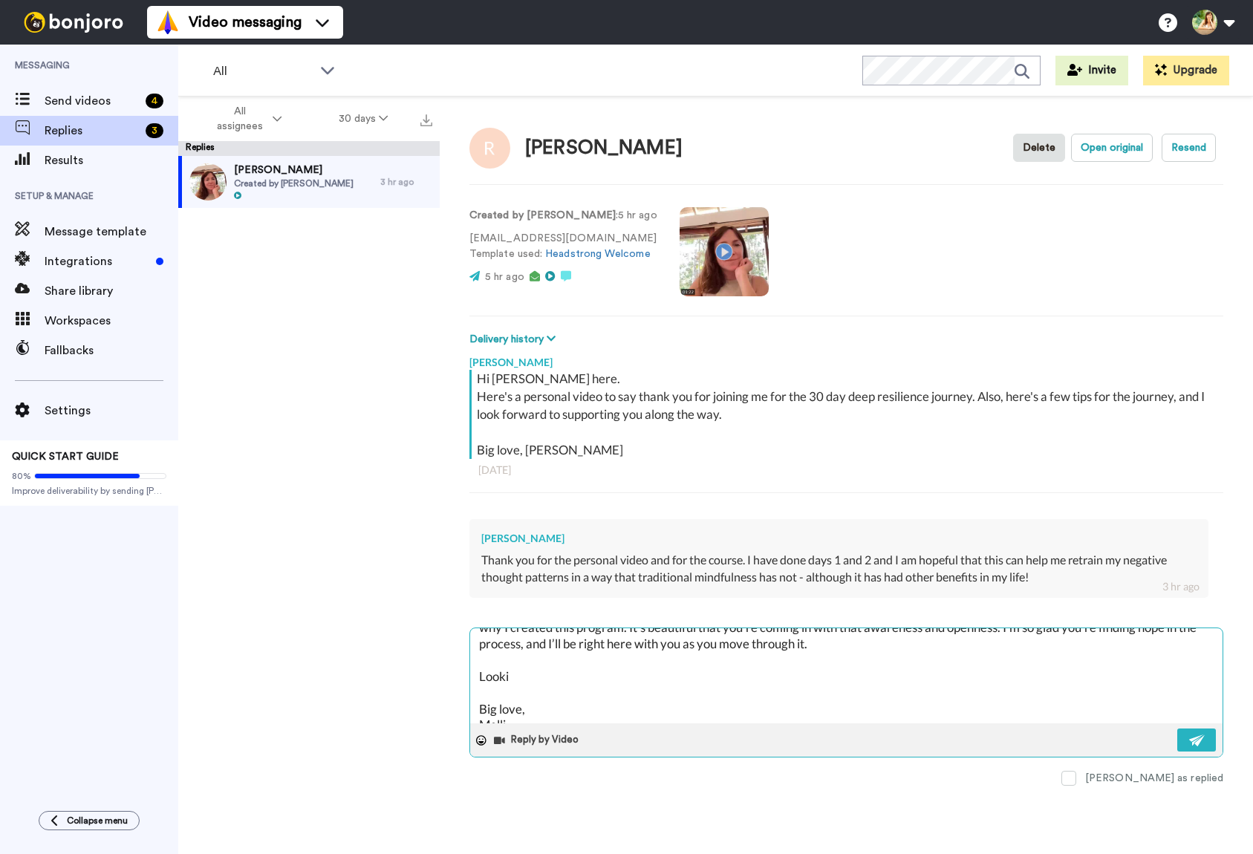
type textarea "x"
type textarea "Hi Renee, It’s so lovely to hear you have already got some momentum. I’m really…"
type textarea "x"
type textarea "Hi Renee, It’s so lovely to hear you have already got some momentum. I’m really…"
type textarea "x"
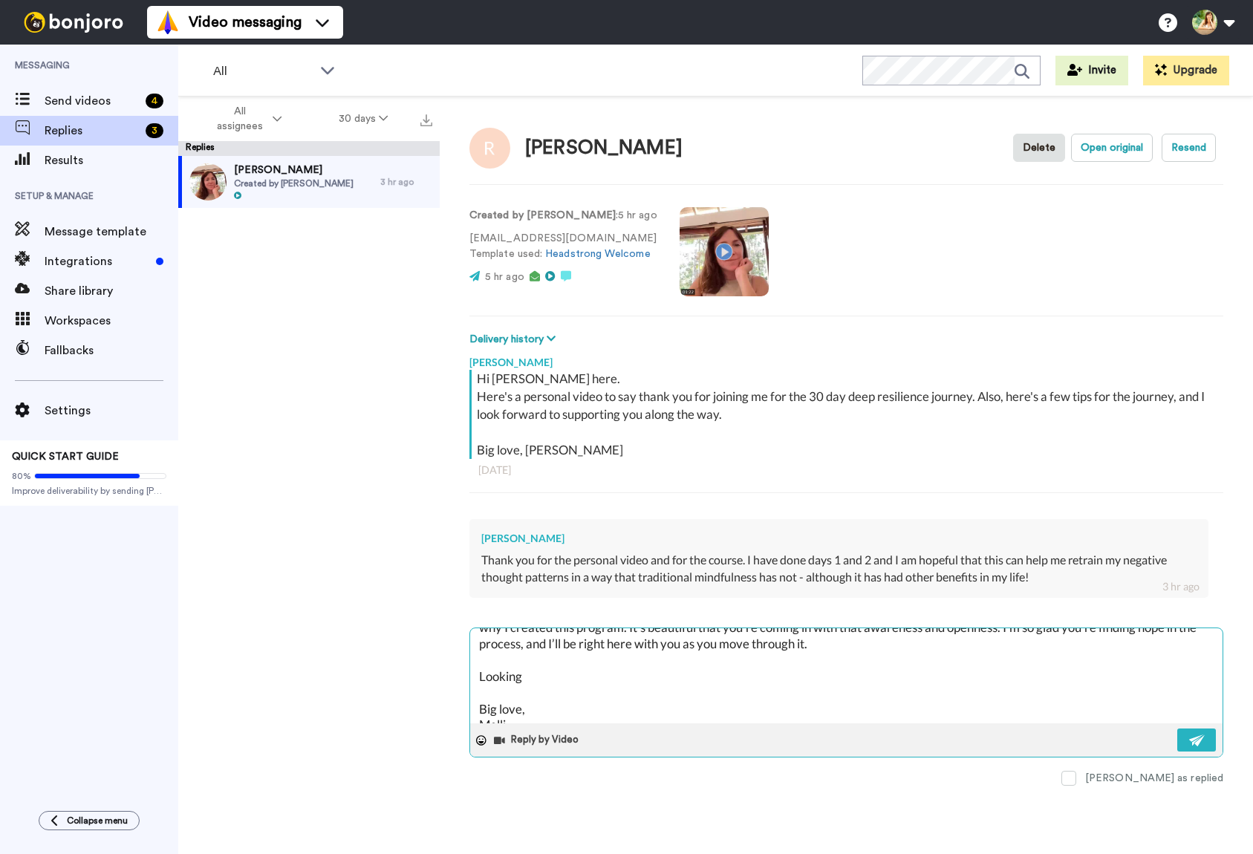
type textarea "Hi Renee, It’s so lovely to hear you have already got some momentum. I’m really…"
type textarea "x"
type textarea "Hi Renee, It’s so lovely to hear you have already got some momentum. I’m really…"
type textarea "x"
type textarea "Hi Renee, It’s so lovely to hear you have already got some momentum. I’m really…"
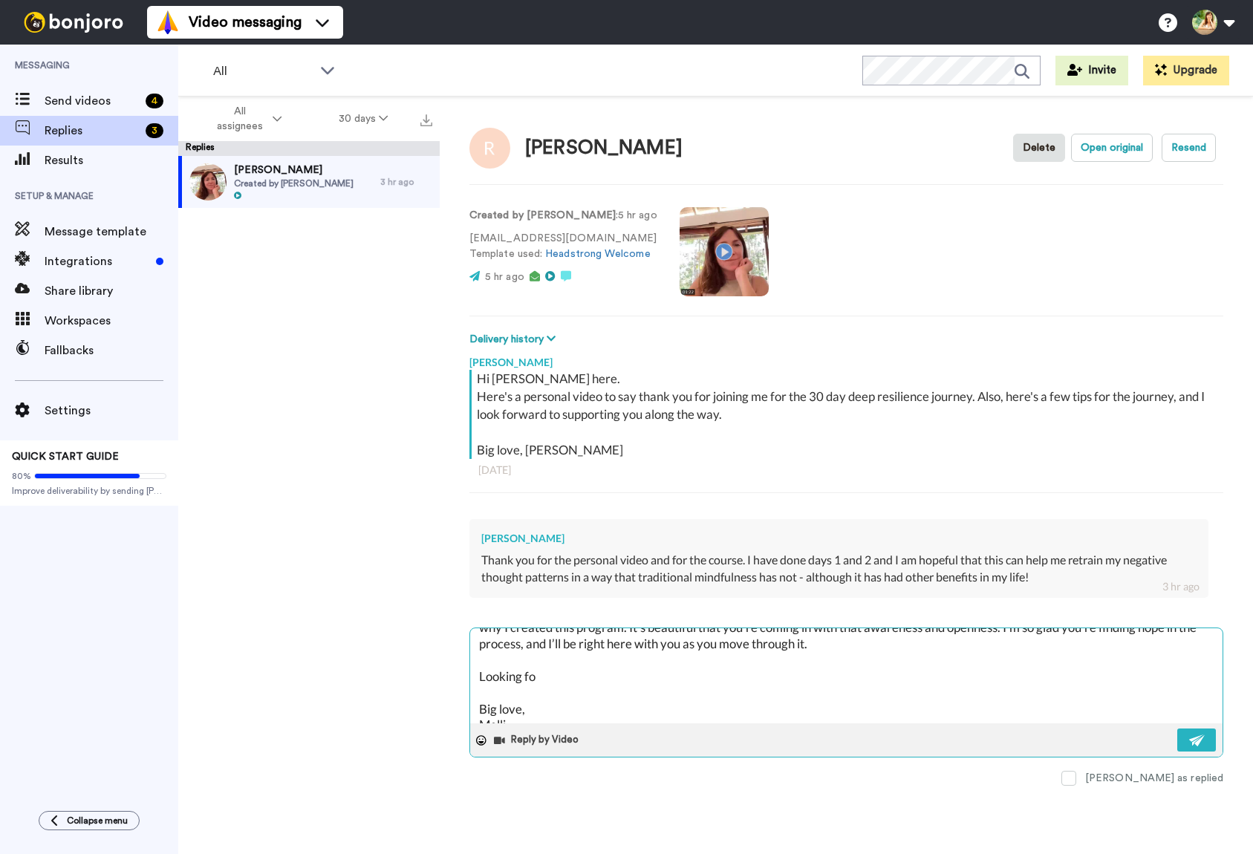
type textarea "x"
type textarea "Hi Renee, It’s so lovely to hear you have already got some momentum. I’m really…"
type textarea "x"
type textarea "Hi Renee, It’s so lovely to hear you have already got some momentum. I’m really…"
type textarea "x"
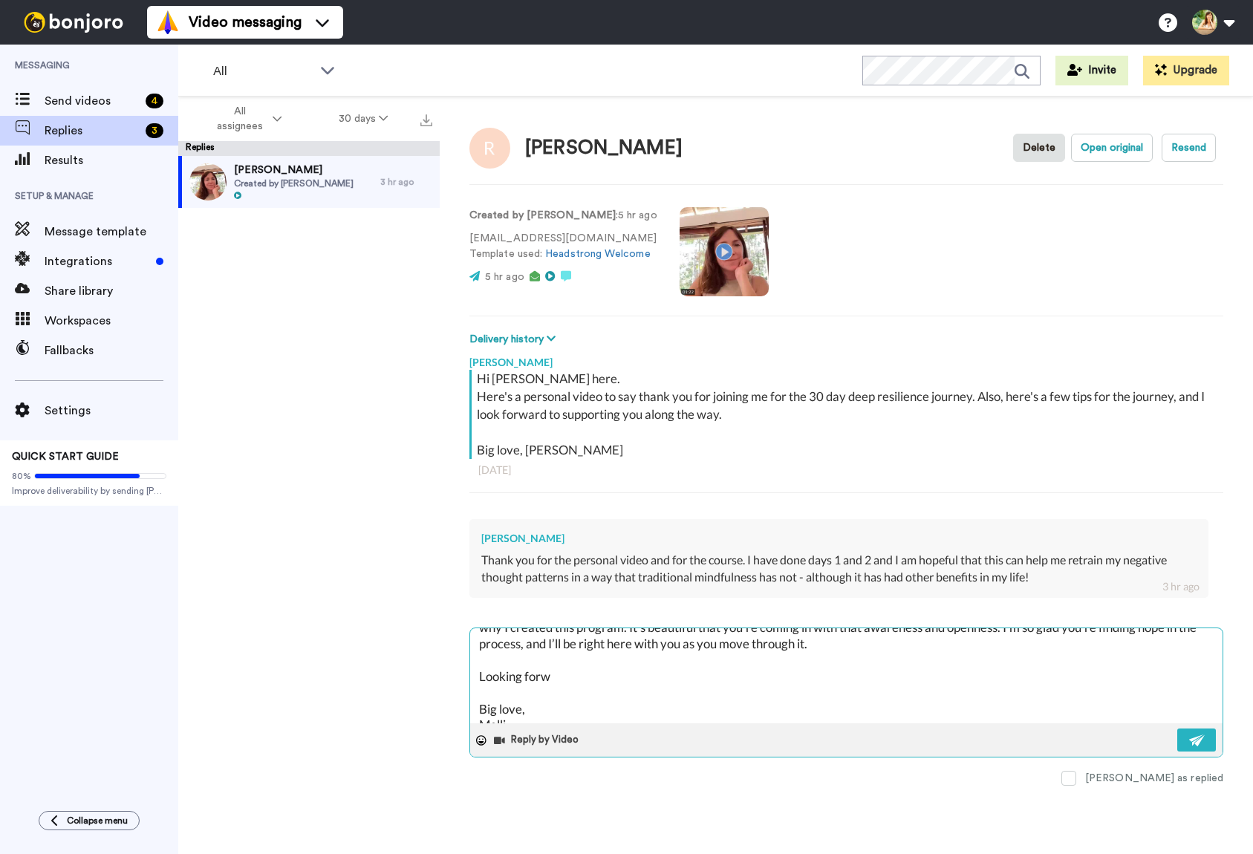
type textarea "Hi Renee, It’s so lovely to hear you have already got some momentum. I’m really…"
type textarea "x"
type textarea "Hi Renee, It’s so lovely to hear you have already got some momentum. I’m really…"
type textarea "x"
type textarea "Hi Renee, It’s so lovely to hear you have already got some momentum. I’m really…"
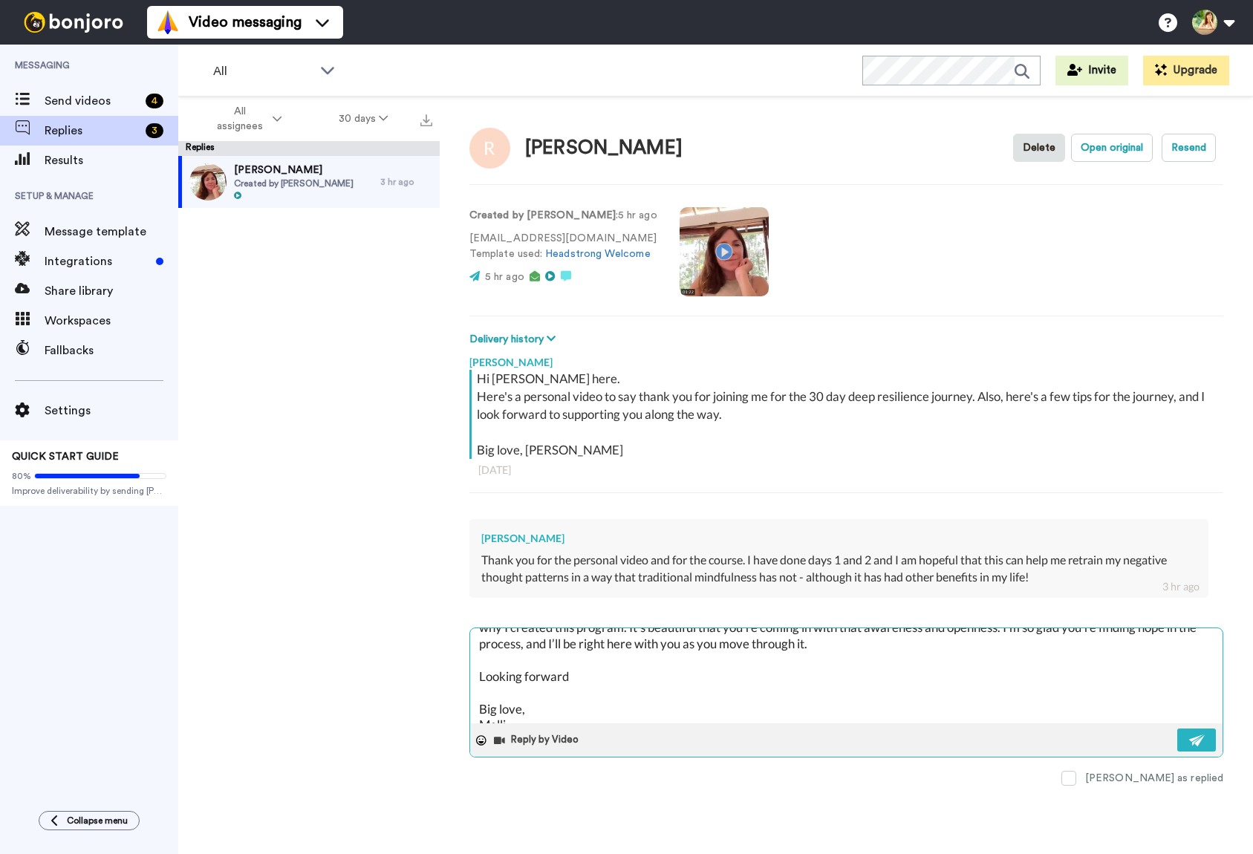
type textarea "x"
type textarea "Hi Renee, It’s so lovely to hear you have already got some momentum. I’m really…"
type textarea "x"
type textarea "Hi Renee, It’s so lovely to hear you have already got some momentum. I’m really…"
type textarea "x"
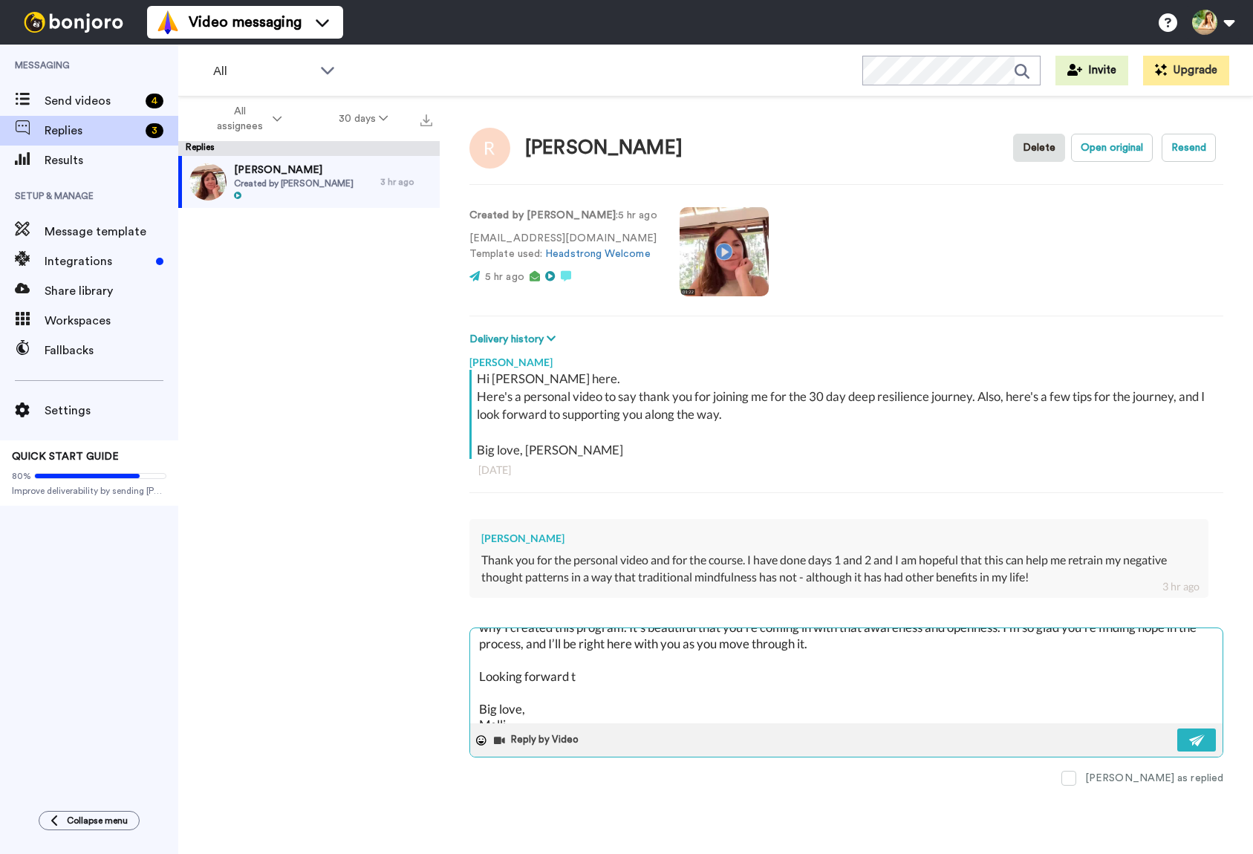
type textarea "Hi Renee, It’s so lovely to hear you have already got some momentum. I’m really…"
type textarea "x"
type textarea "Hi Renee, It’s so lovely to hear you have already got some momentum. I’m really…"
type textarea "x"
type textarea "Hi Renee, It’s so lovely to hear you have already got some momentum. I’m really…"
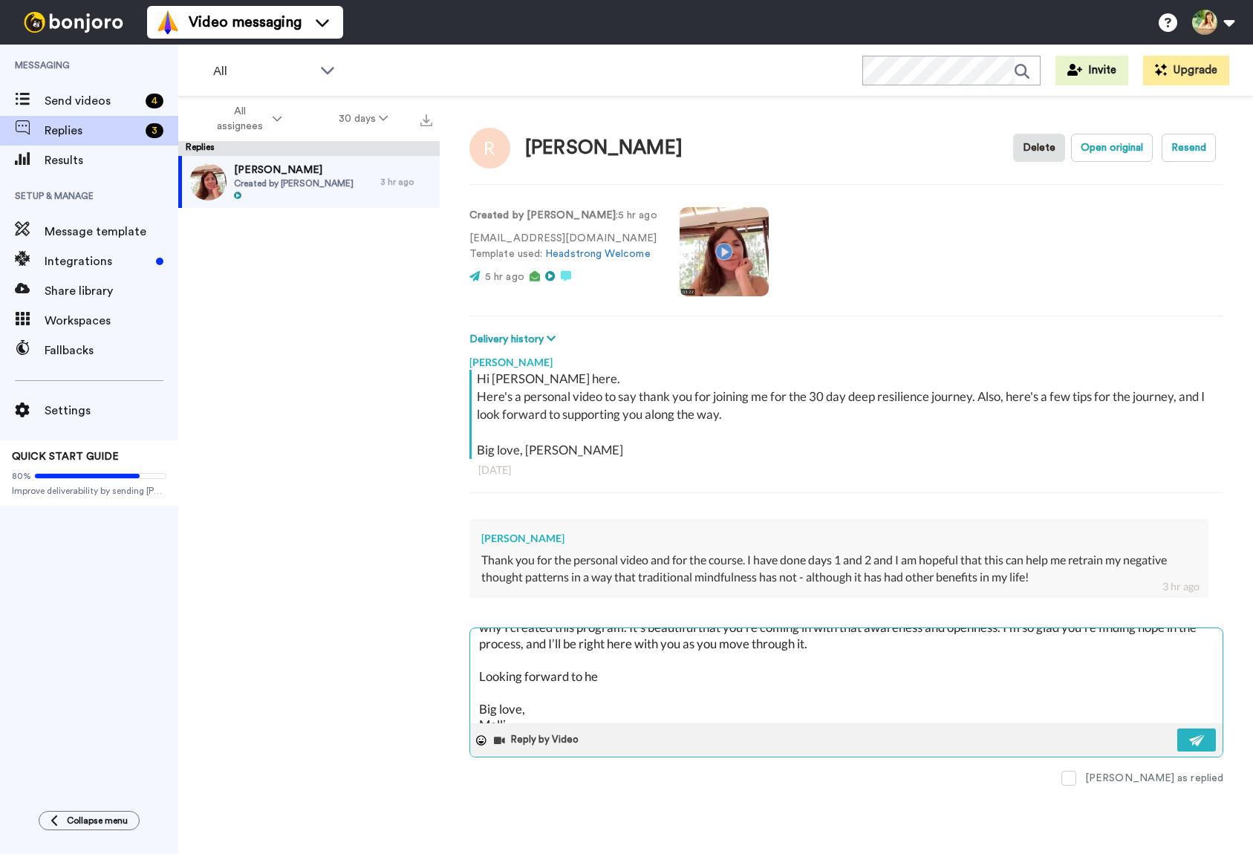
type textarea "x"
type textarea "Hi Renee, It’s so lovely to hear you have already got some momentum. I’m really…"
type textarea "x"
type textarea "Hi Renee, It’s so lovely to hear you have already got some momentum. I’m really…"
type textarea "x"
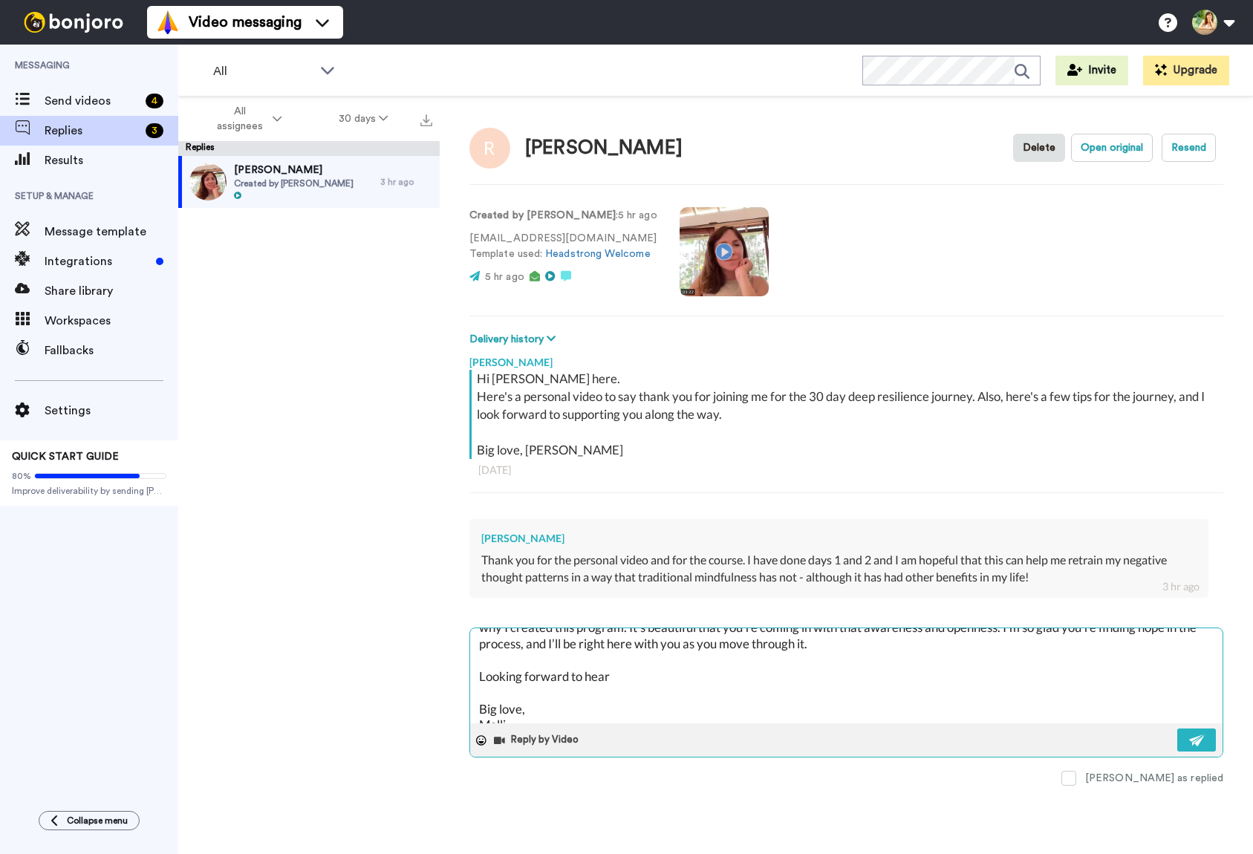
type textarea "Hi Renee, It’s so lovely to hear you have already got some momentum. I’m really…"
type textarea "x"
type textarea "Hi Renee, It’s so lovely to hear you have already got some momentum. I’m really…"
type textarea "x"
type textarea "Hi Renee, It’s so lovely to hear you have already got some momentum. I’m really…"
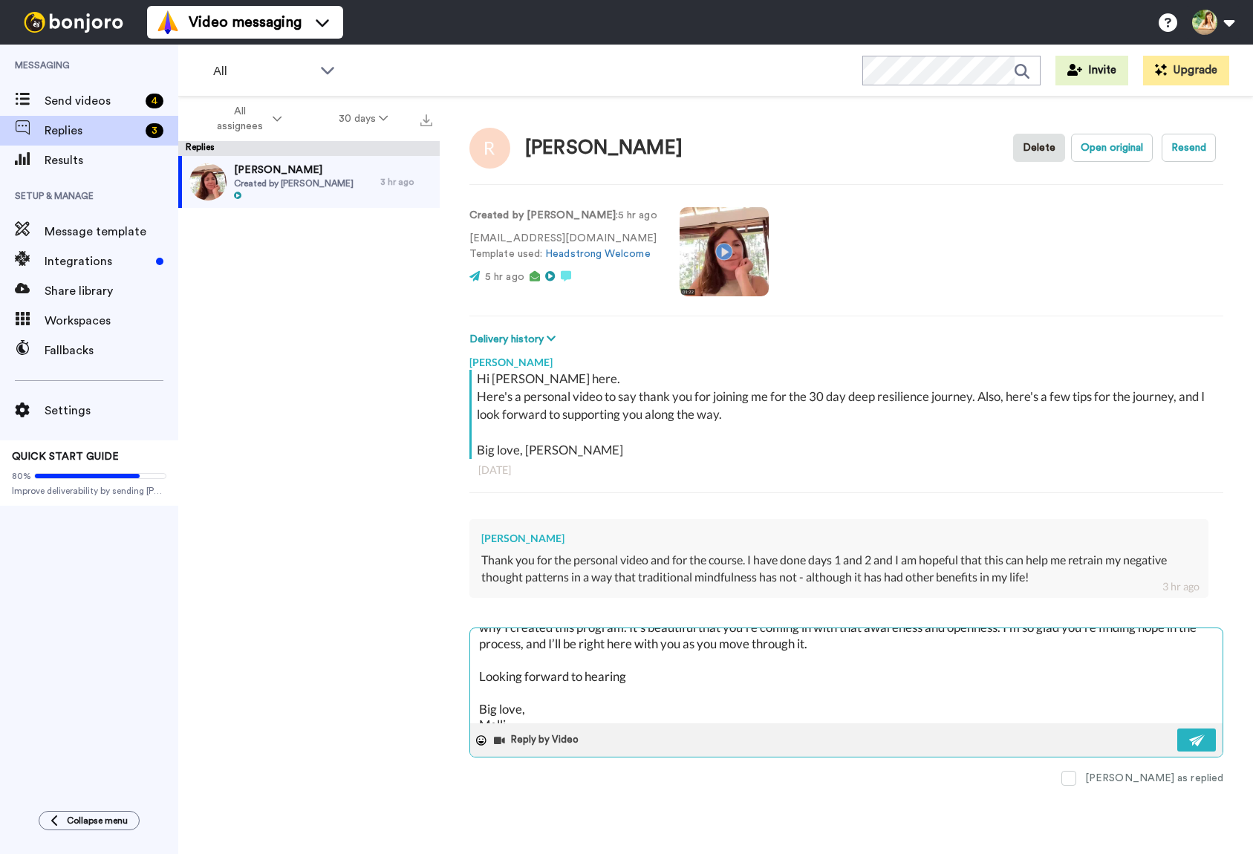
type textarea "x"
type textarea "Hi Renee, It’s so lovely to hear you have already got some momentum. I’m really…"
type textarea "x"
type textarea "Hi Renee, It’s so lovely to hear you have already got some momentum. I’m really…"
type textarea "x"
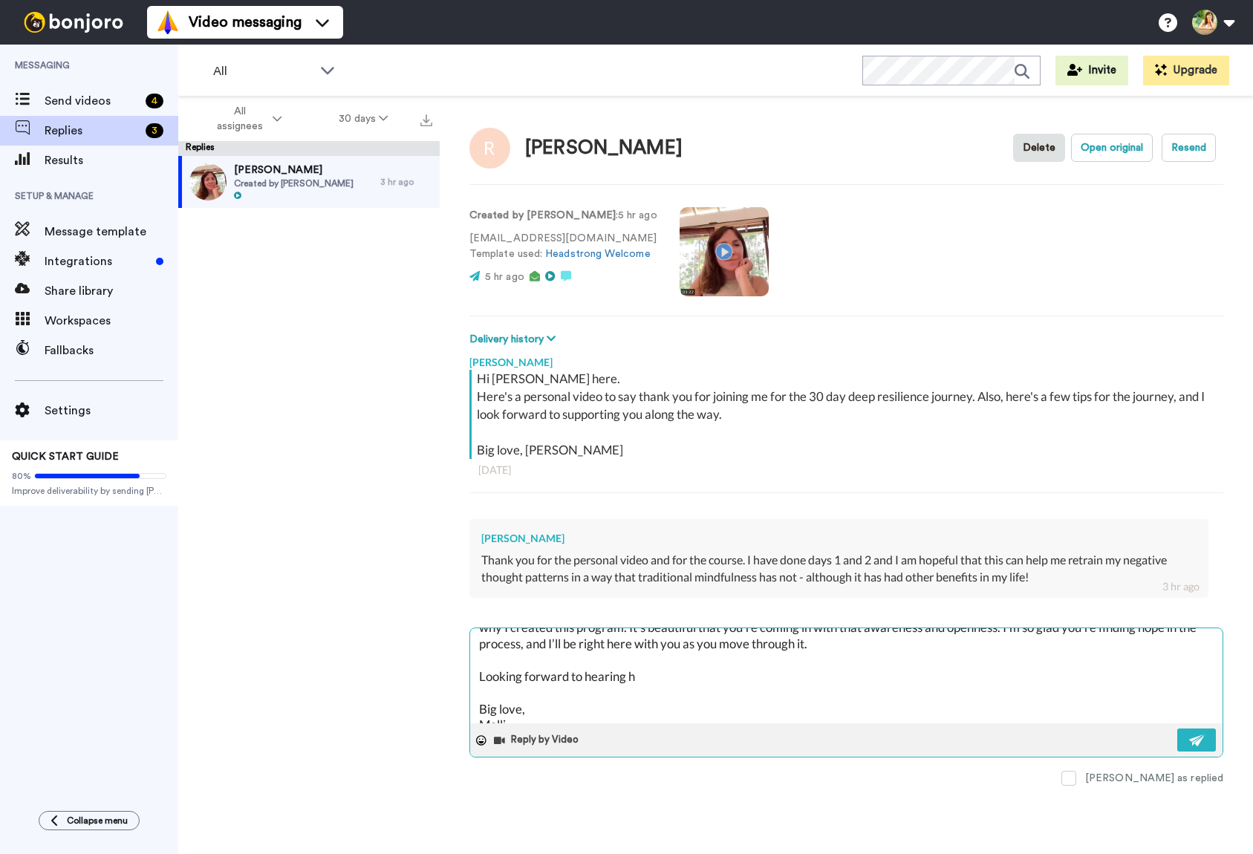
type textarea "Hi Renee, It’s so lovely to hear you have already got some momentum. I’m really…"
type textarea "x"
type textarea "Hi Renee, It’s so lovely to hear you have already got some momentum. I’m really…"
type textarea "x"
type textarea "Hi Renee, It’s so lovely to hear you have already got some momentum. I’m really…"
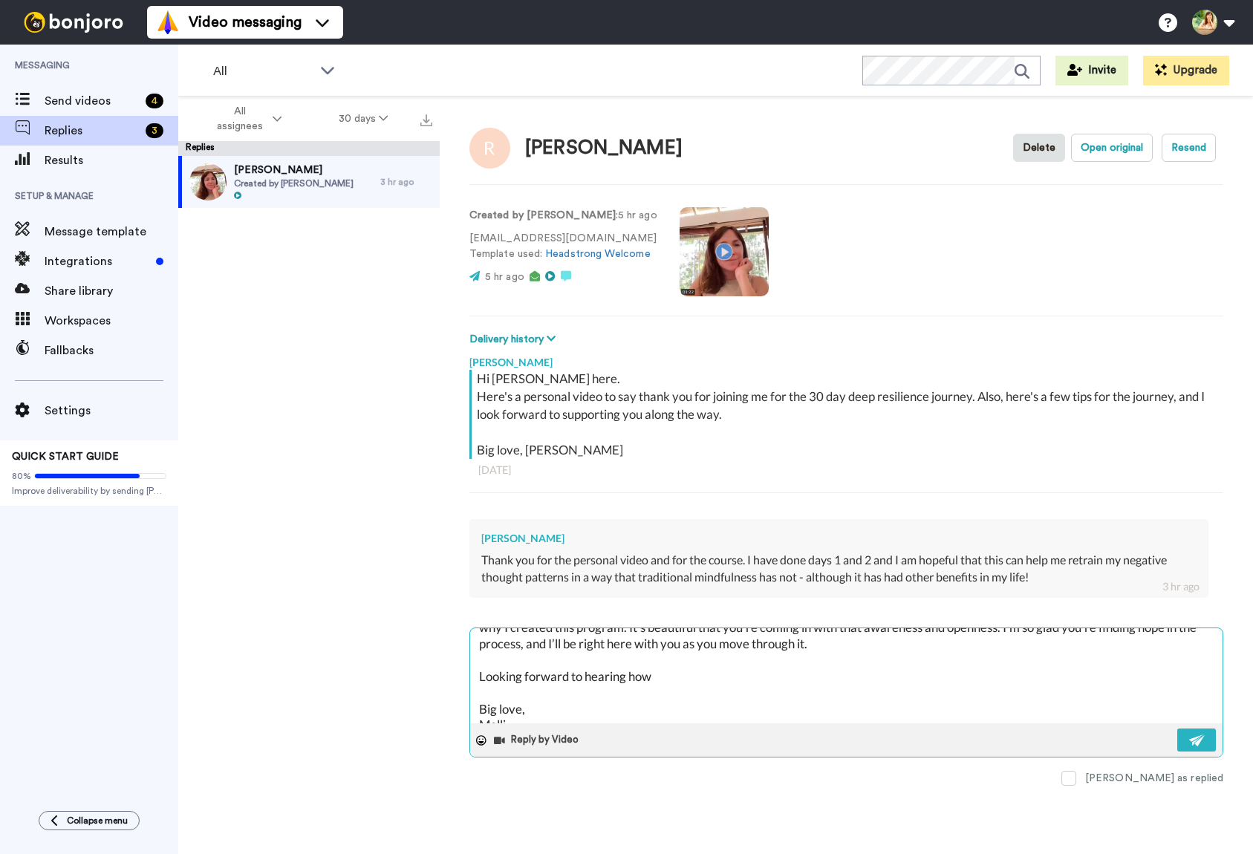
type textarea "x"
type textarea "Hi Renee, It’s so lovely to hear you have already got some momentum. I’m really…"
type textarea "x"
type textarea "Hi Renee, It’s so lovely to hear you have already got some momentum. I’m really…"
type textarea "x"
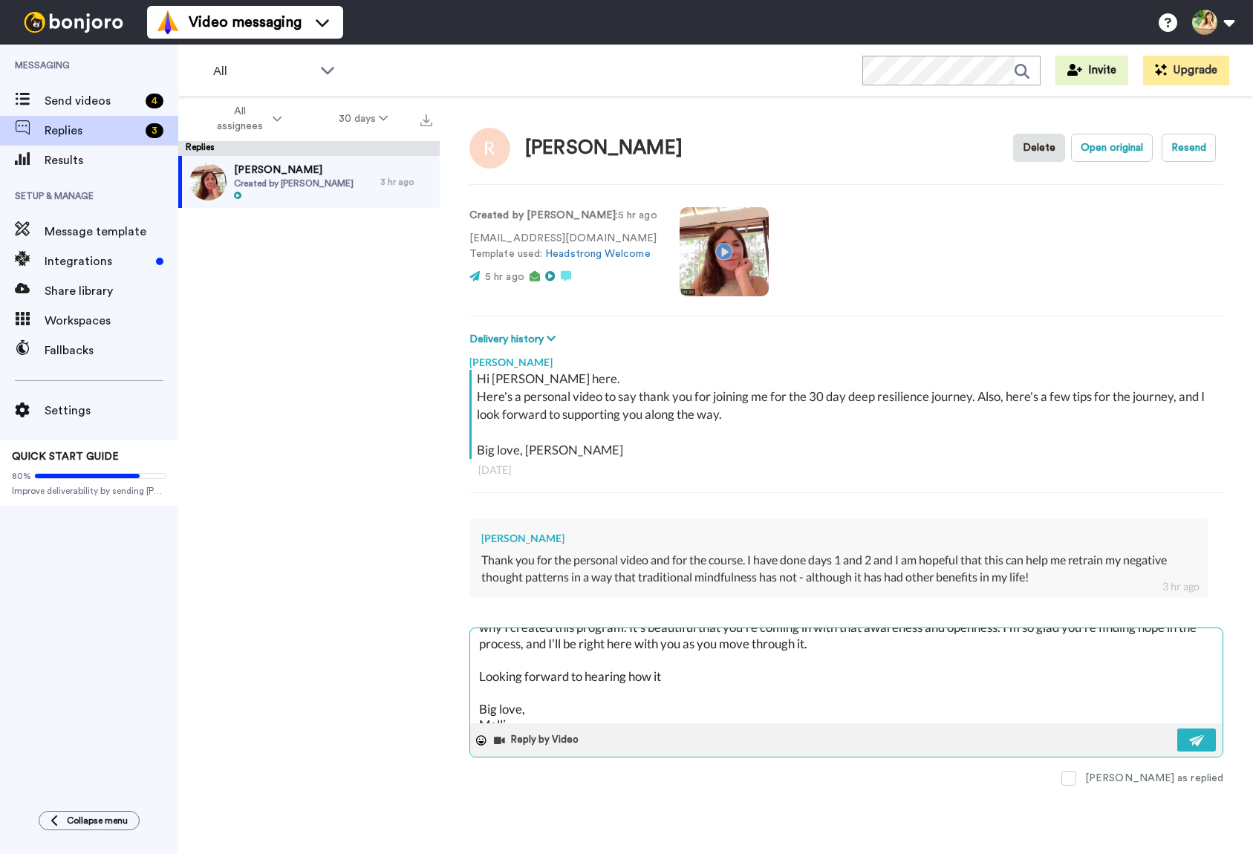
type textarea "Hi Renee, It’s so lovely to hear you have already got some momentum. I’m really…"
type textarea "x"
type textarea "Hi Renee, It’s so lovely to hear you have already got some momentum. I’m really…"
type textarea "x"
type textarea "Hi Renee, It’s so lovely to hear you have already got some momentum. I’m really…"
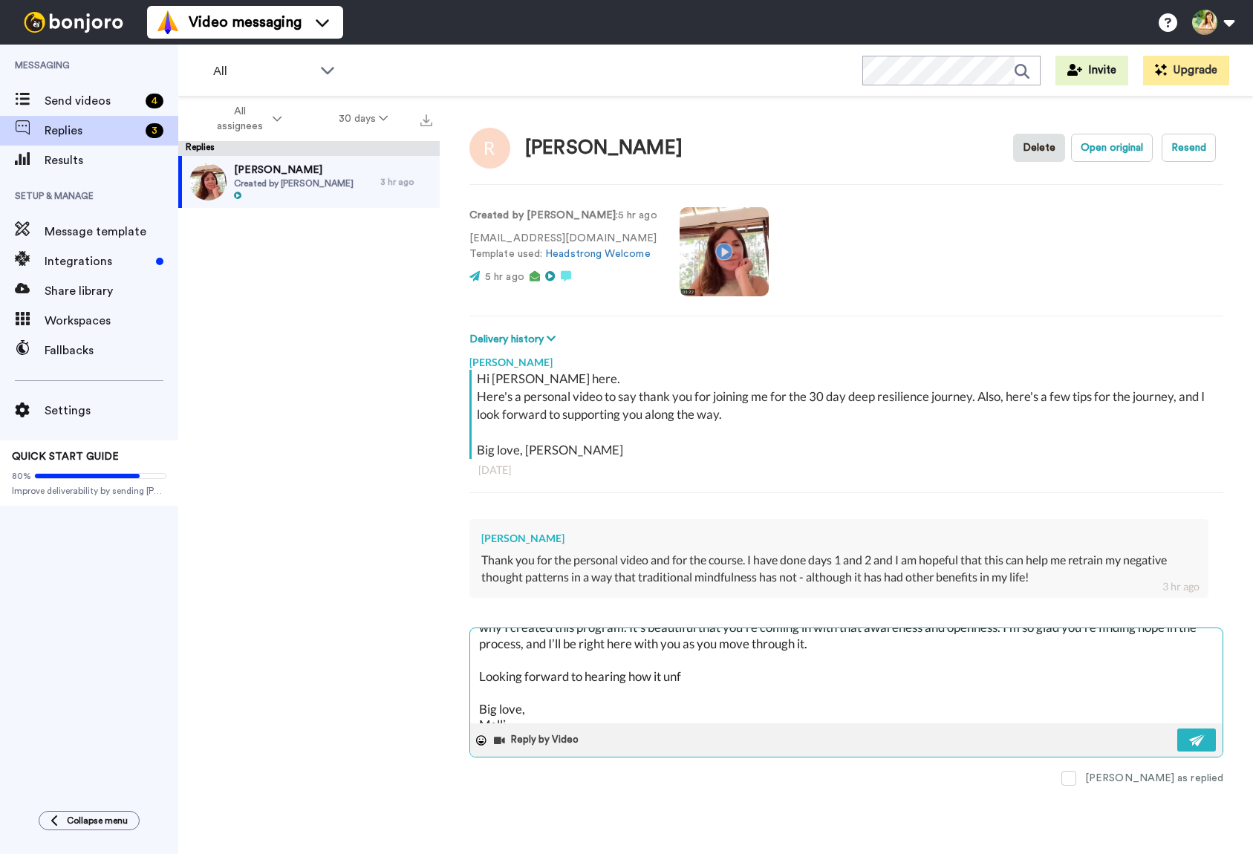
type textarea "x"
type textarea "Hi Renee, It’s so lovely to hear you have already got some momentum. I’m really…"
type textarea "x"
type textarea "Hi Renee, It’s so lovely to hear you have already got some momentum. I’m really…"
type textarea "x"
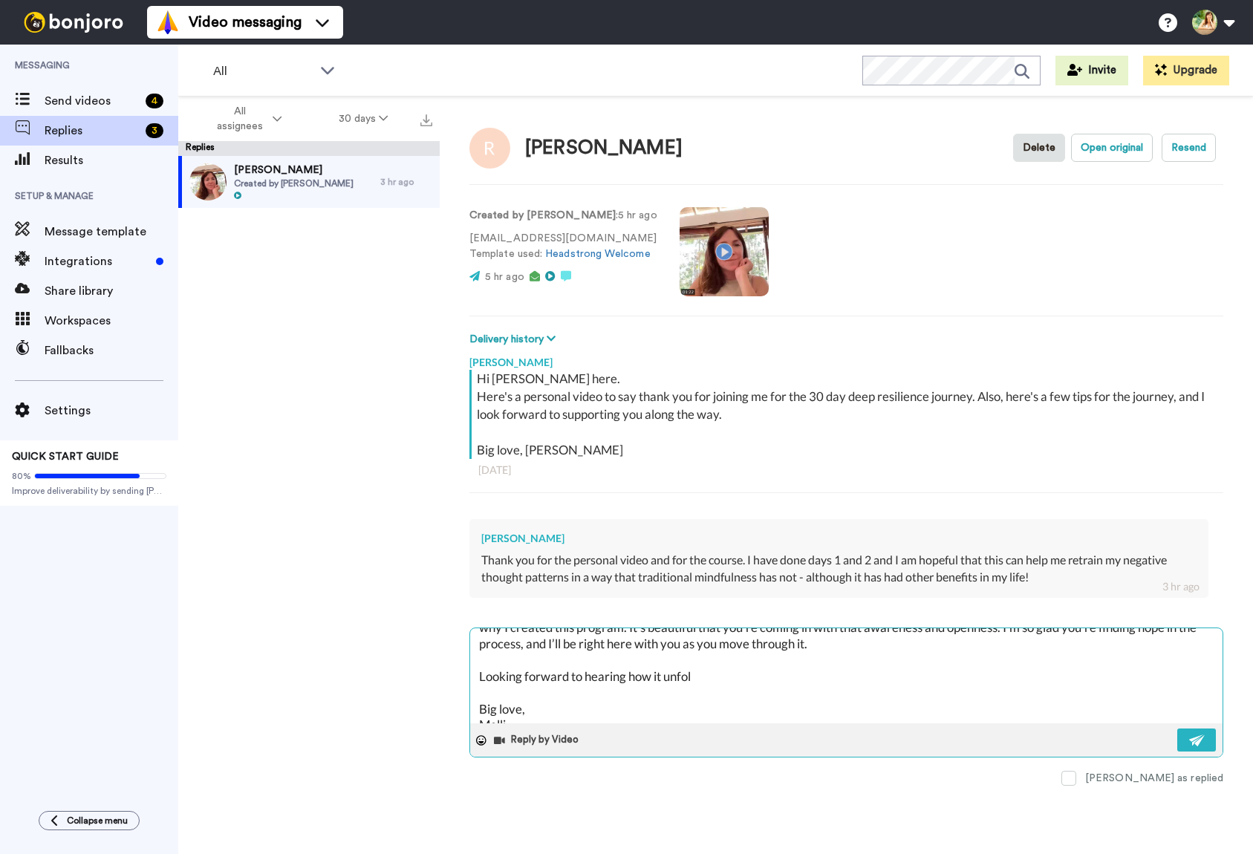
type textarea "Hi Renee, It’s so lovely to hear you have already got some momentum. I’m really…"
type textarea "x"
type textarea "Hi Renee, It’s so lovely to hear you have already got some momentum. I’m really…"
type textarea "x"
type textarea "Hi Renee, It’s so lovely to hear you have already got some momentum. I’m really…"
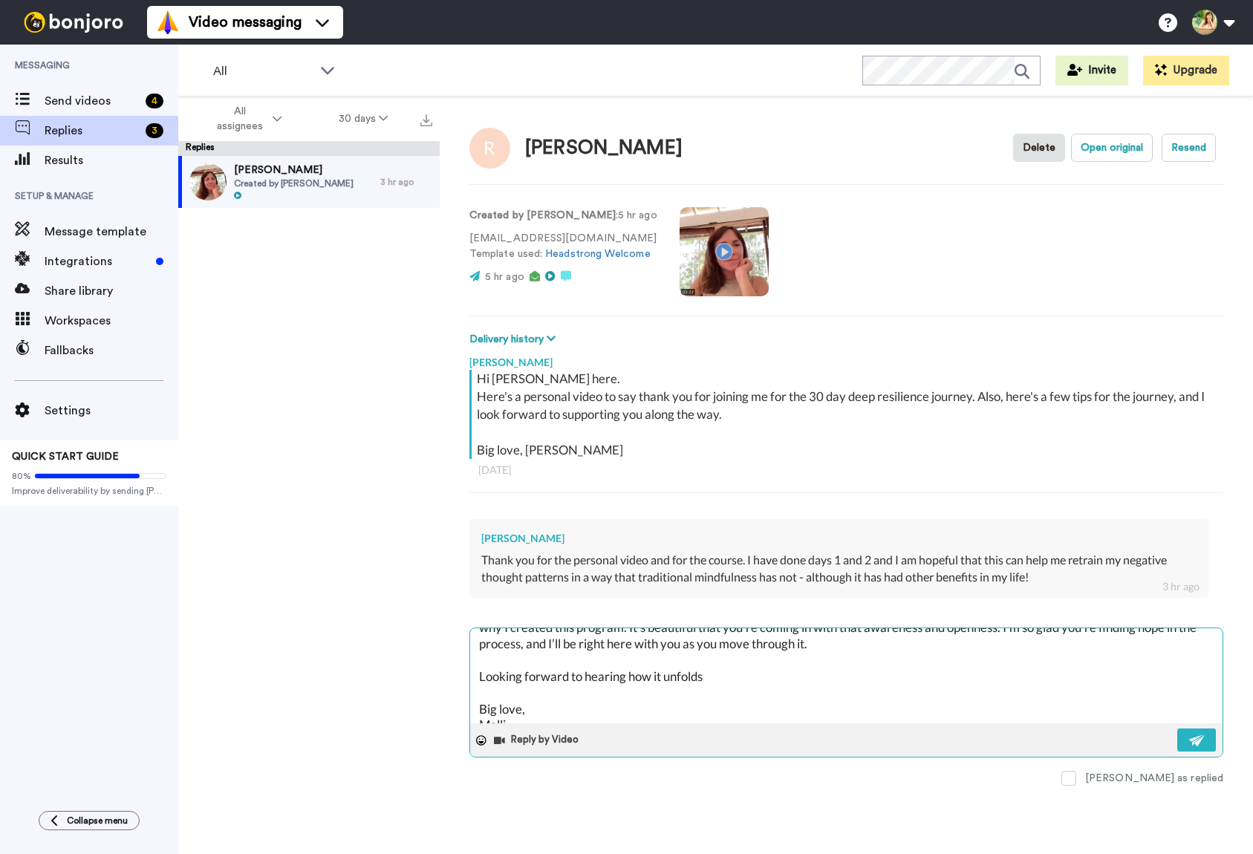
type textarea "x"
type textarea "Hi Renee, It’s so lovely to hear you have already got some momentum. I’m really…"
type textarea "x"
type textarea "Hi Renee, It’s so lovely to hear you have already got some momentum. I’m really…"
type textarea "x"
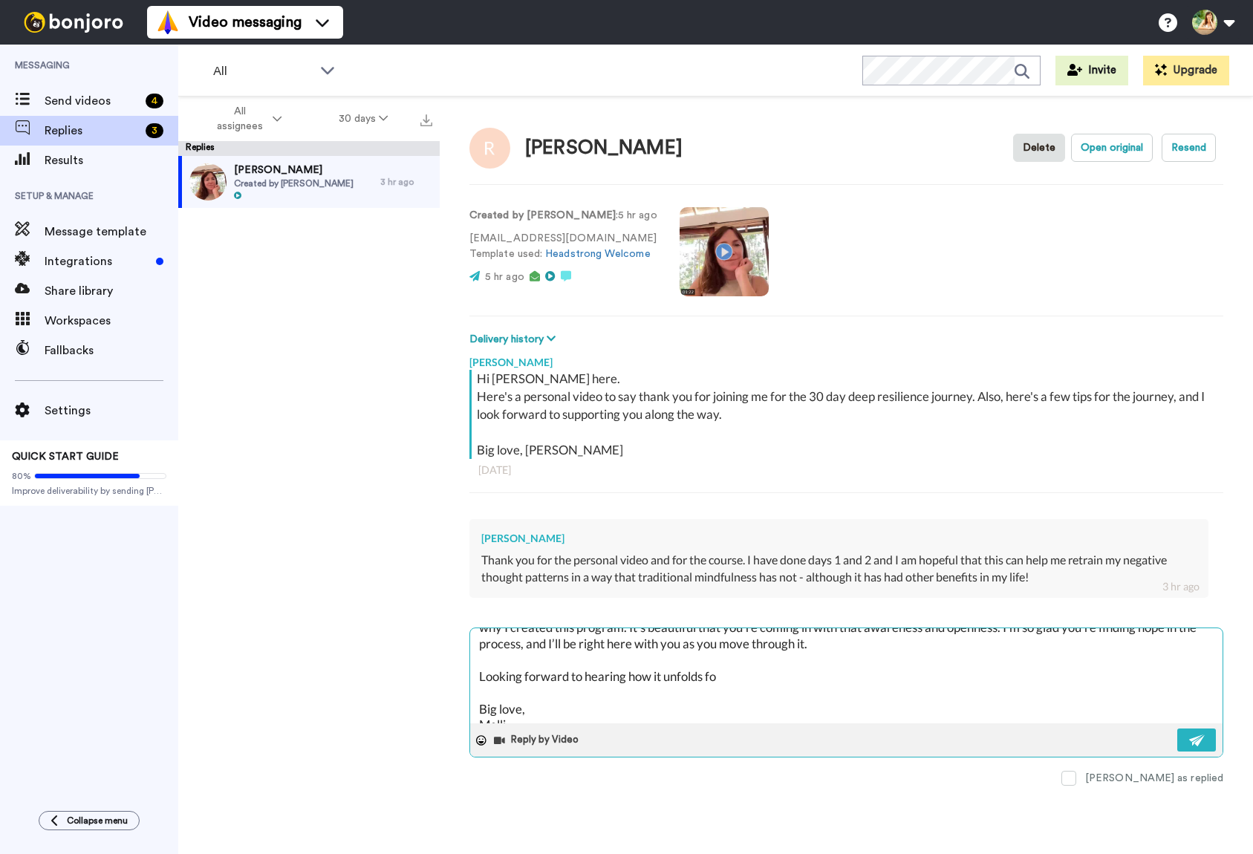
type textarea "Hi Renee, It’s so lovely to hear you have already got some momentum. I’m really…"
type textarea "x"
type textarea "Hi Renee, It’s so lovely to hear you have already got some momentum. I’m really…"
type textarea "x"
type textarea "Hi Renee, It’s so lovely to hear you have already got some momentum. I’m really…"
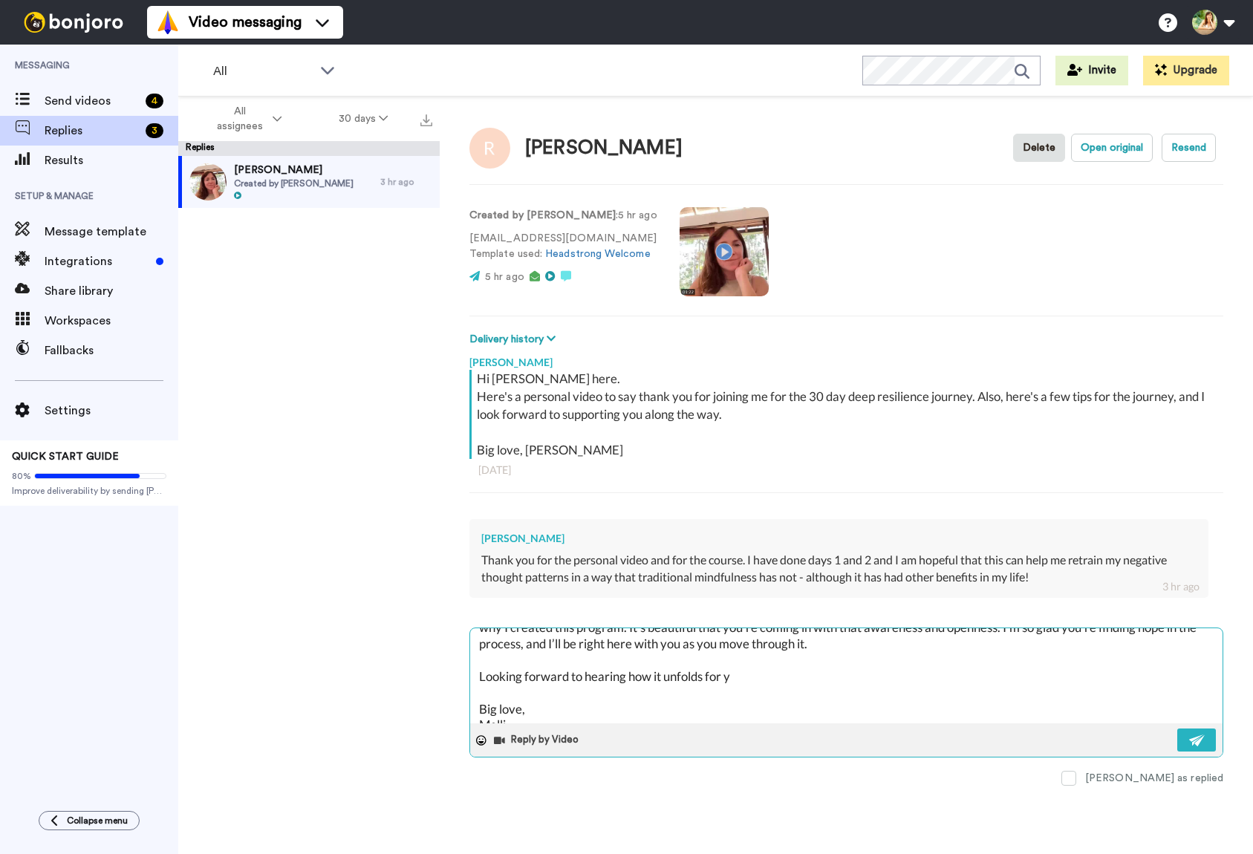
type textarea "x"
type textarea "Hi Renee, It’s so lovely to hear you have already got some momentum. I’m really…"
type textarea "x"
type textarea "Hi Renee, It’s so lovely to hear you have already got some momentum. I’m really…"
type textarea "x"
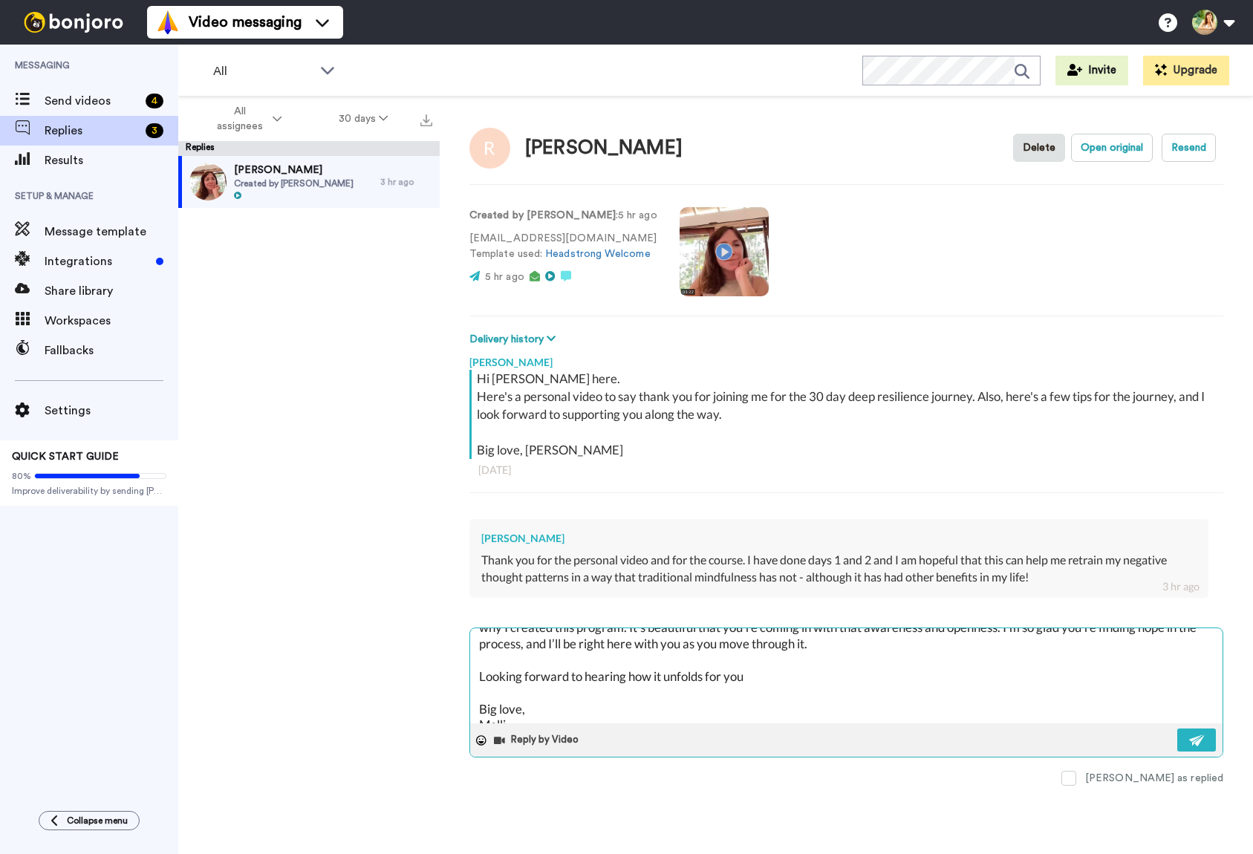
type textarea "Hi Renee, It’s so lovely to hear you have already got some momentum. I’m really…"
type textarea "x"
type textarea "Hi Renee, It’s so lovely to hear you have already got some momentum. I’m really…"
type textarea "x"
type textarea "Hi Renee, It’s so lovely to hear you have already got some momentum. I’m really…"
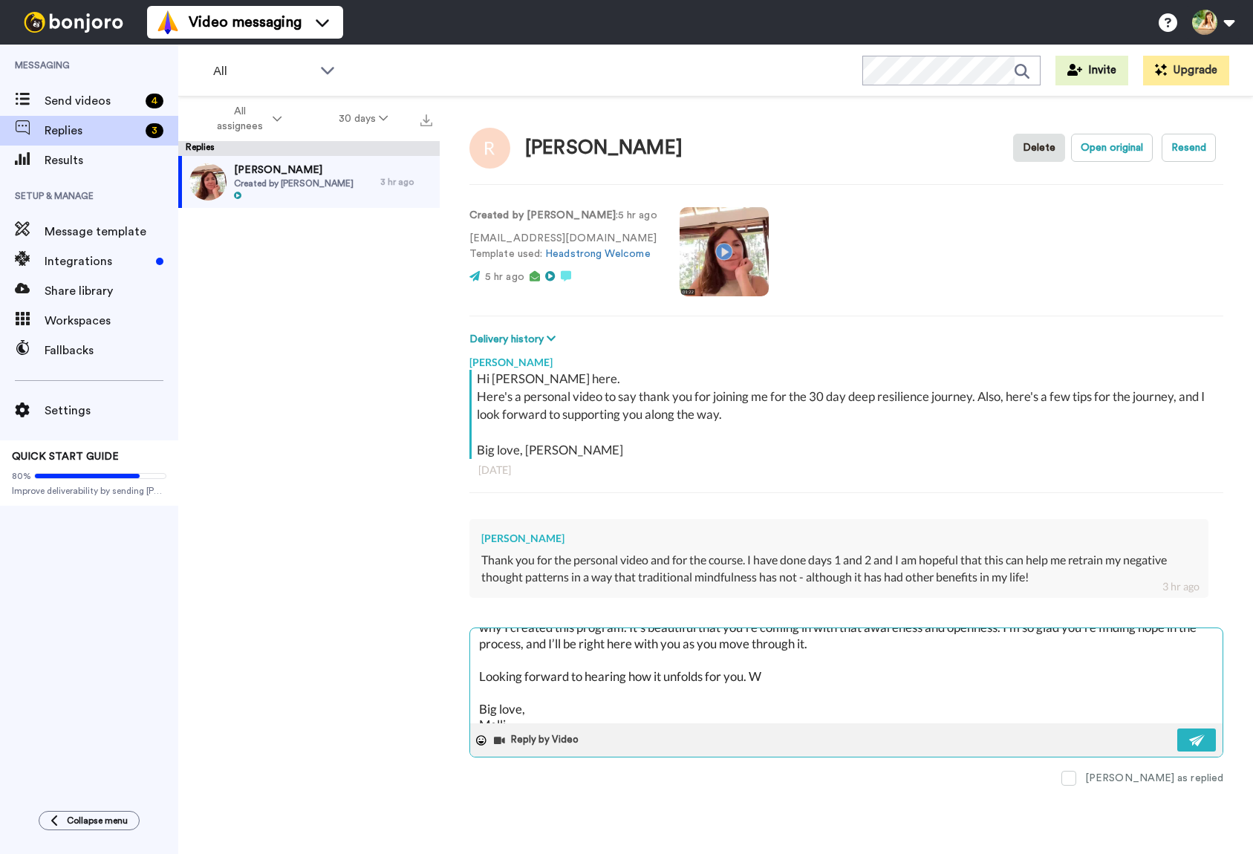
type textarea "x"
type textarea "Hi Renee, It’s so lovely to hear you have already got some momentum. I’m really…"
type textarea "x"
type textarea "Hi Renee, It’s so lovely to hear you have already got some momentum. I’m really…"
type textarea "x"
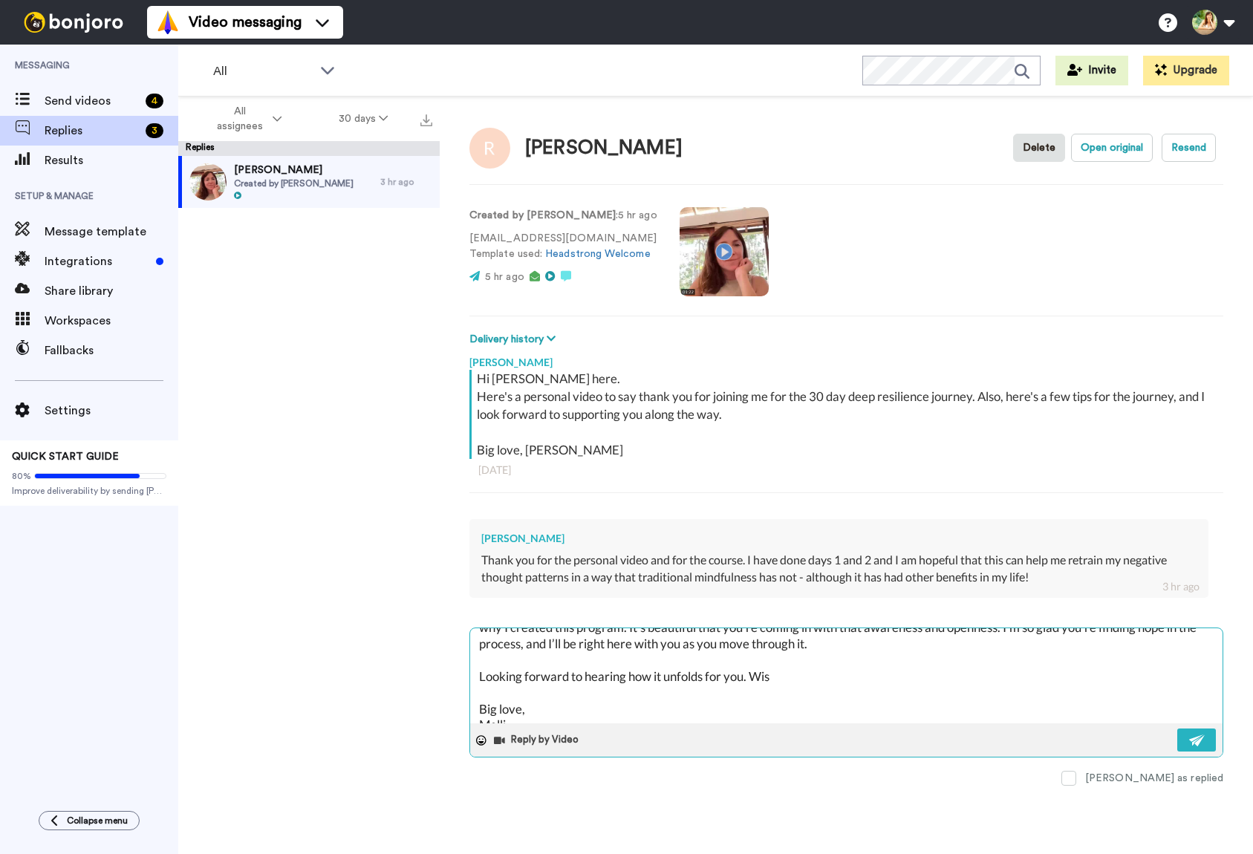
type textarea "Hi Renee, It’s so lovely to hear you have already got some momentum. I’m really…"
type textarea "x"
type textarea "Hi Renee, It’s so lovely to hear you have already got some momentum. I’m really…"
type textarea "x"
type textarea "Hi Renee, It’s so lovely to hear you have already got some momentum. I’m really…"
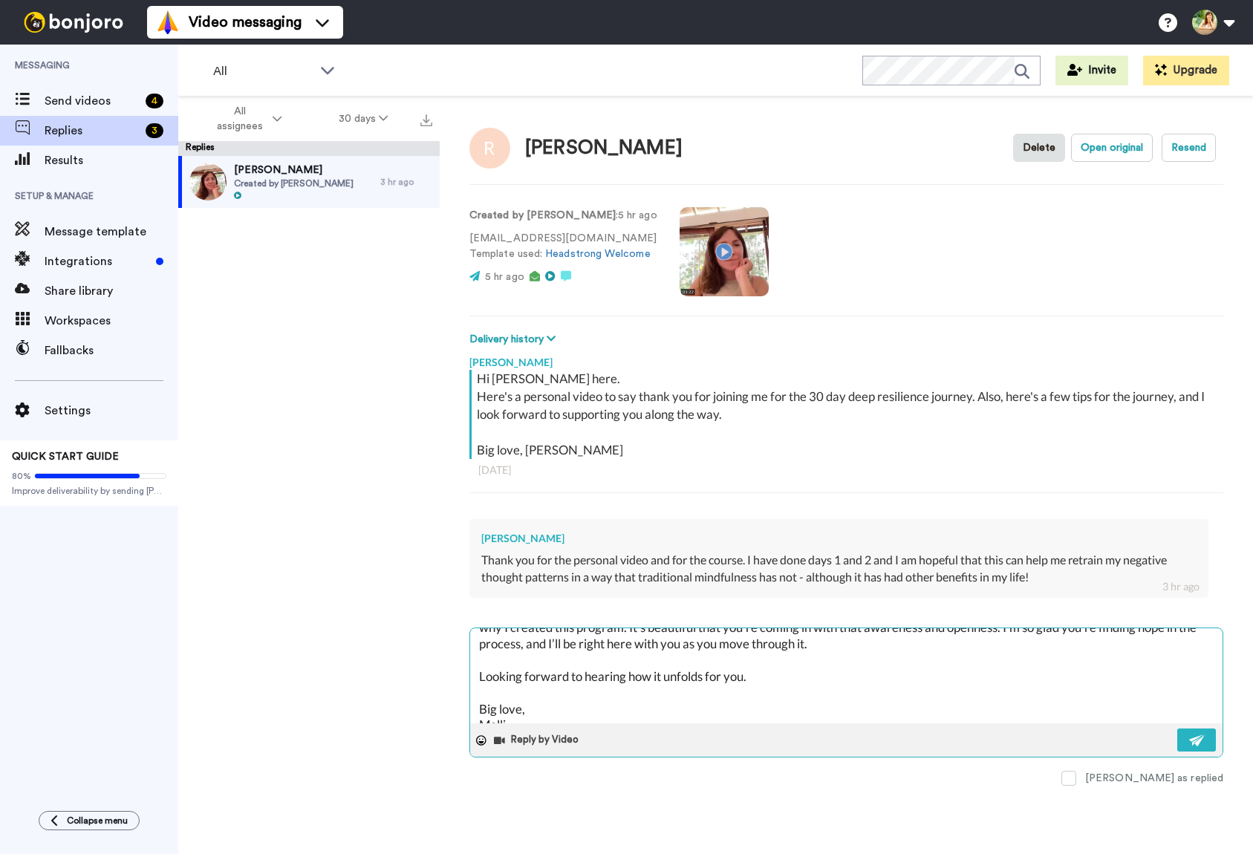
type textarea "x"
type textarea "Hi Renee, It’s so lovely to hear you have already got some momentum. I’m really…"
click at [1192, 743] on img at bounding box center [1198, 741] width 16 height 12
type textarea "x"
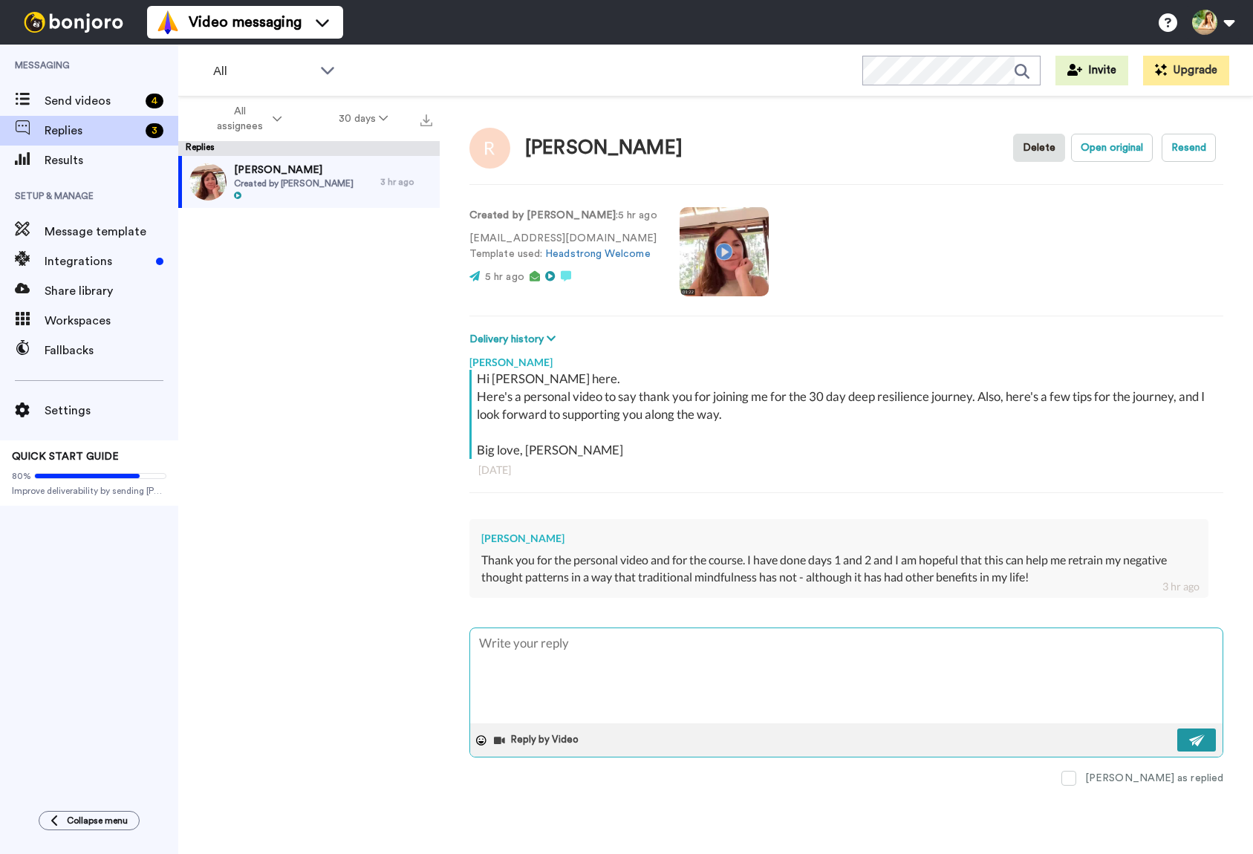
scroll to position [0, 0]
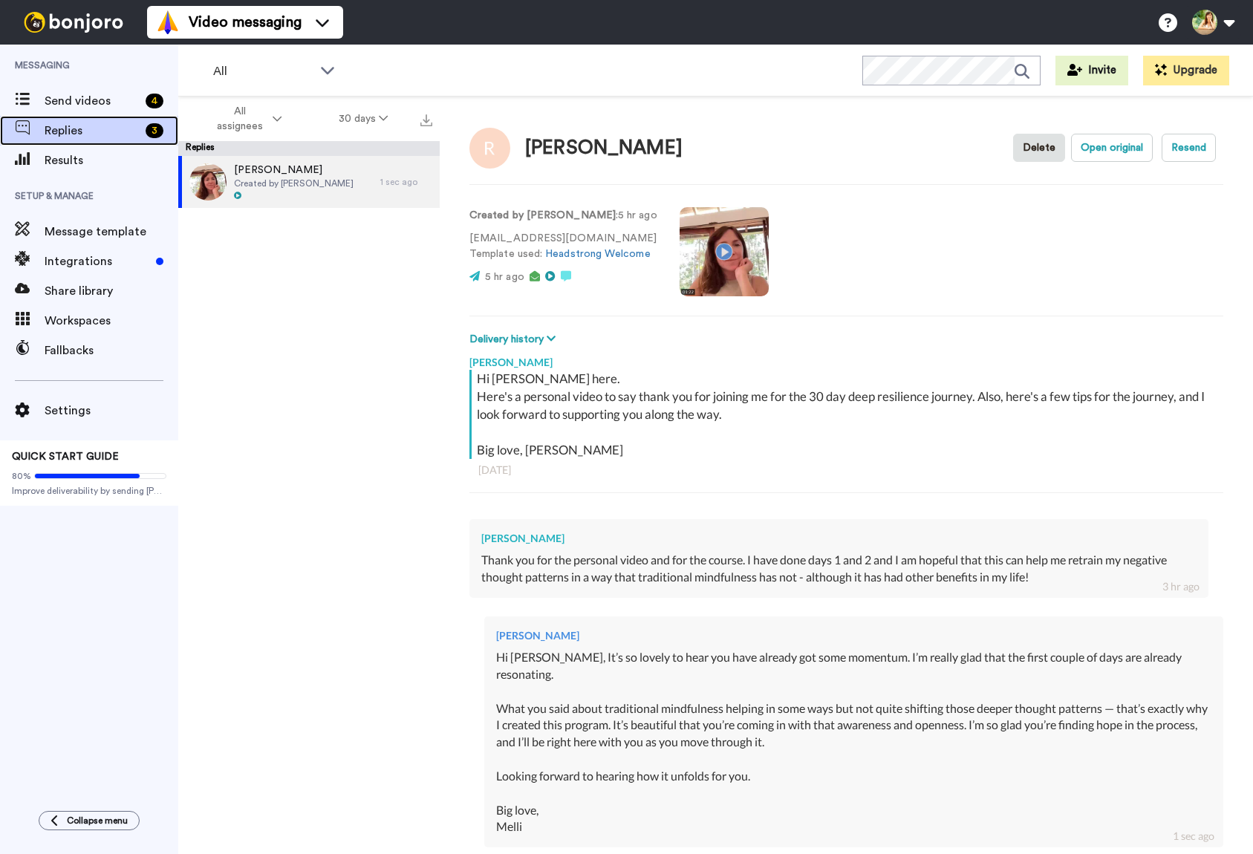
click at [83, 124] on span "Replies" at bounding box center [92, 131] width 95 height 18
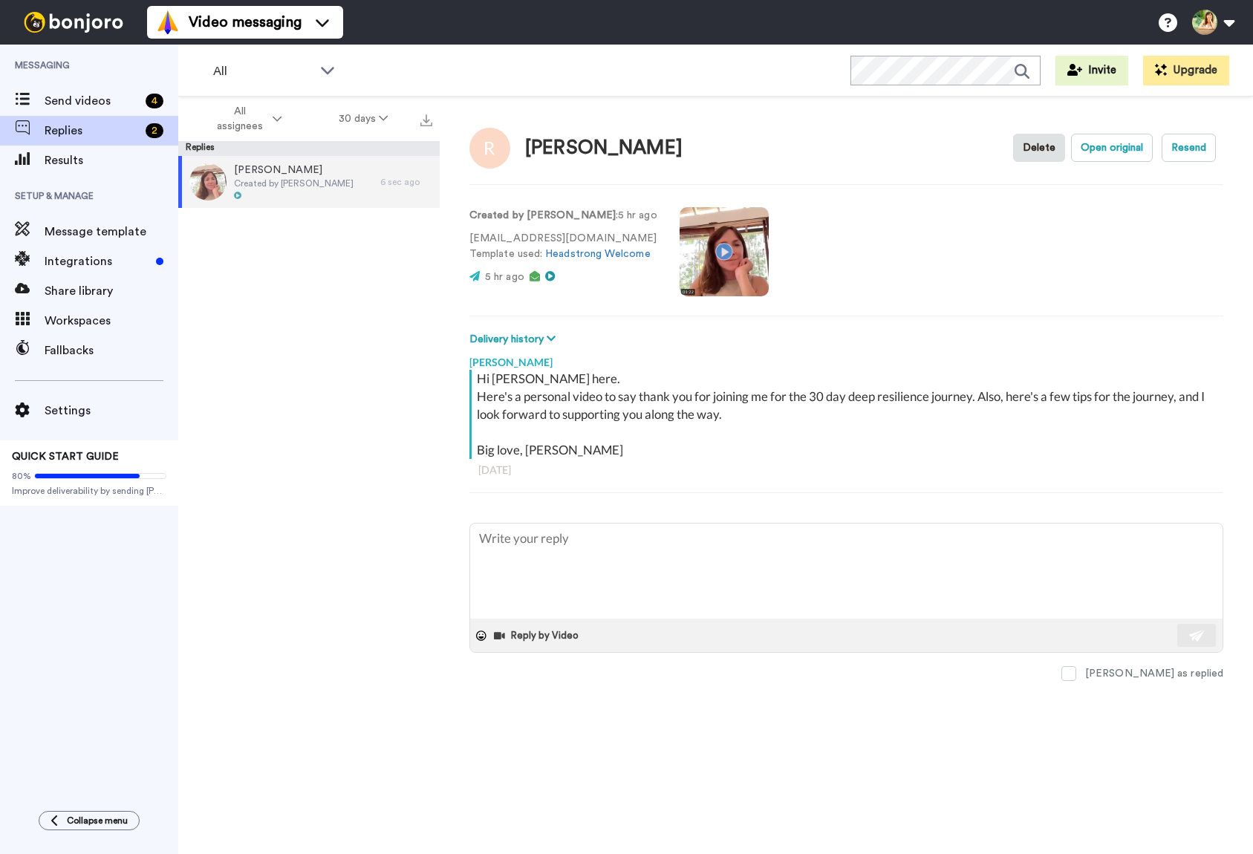
type textarea "x"
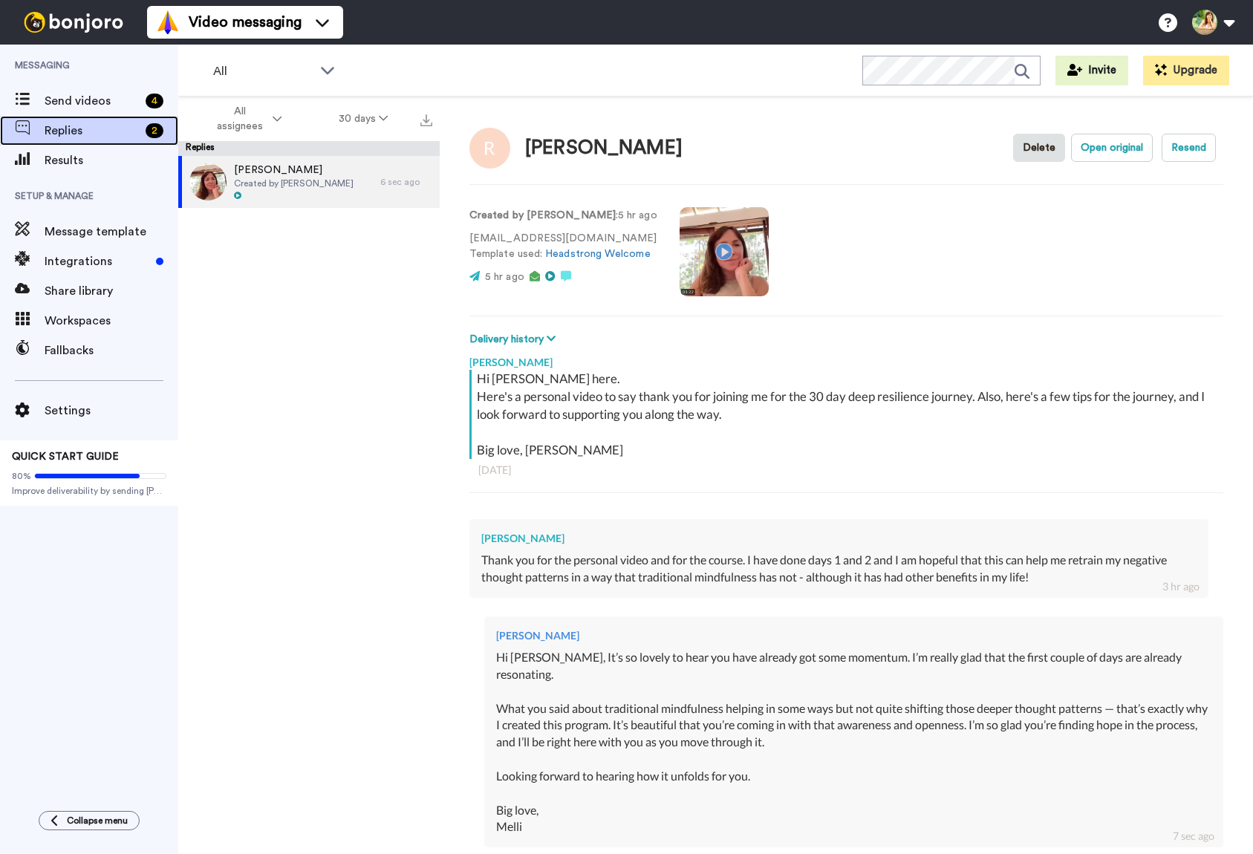
click at [65, 129] on span "Replies" at bounding box center [92, 131] width 95 height 18
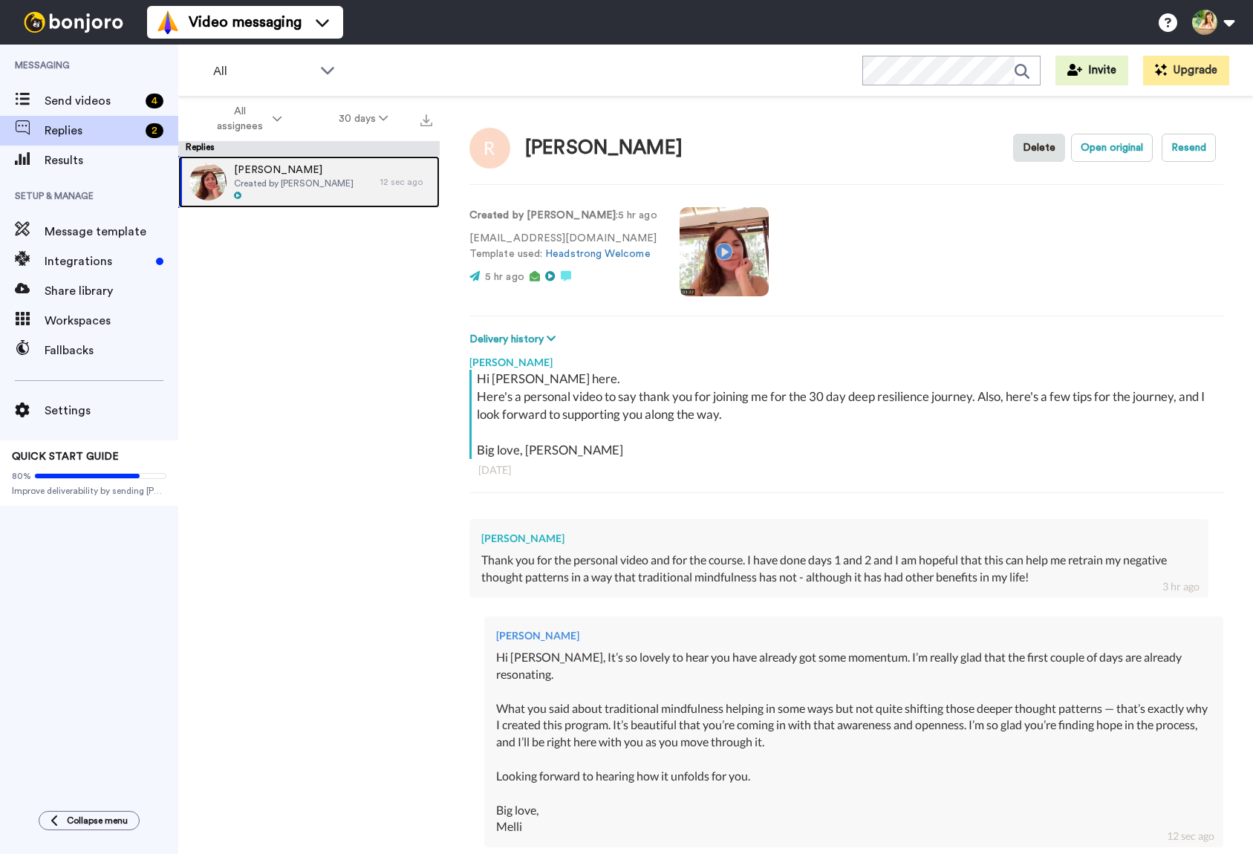
click at [315, 181] on span "Created by [PERSON_NAME]" at bounding box center [294, 184] width 120 height 12
type textarea "x"
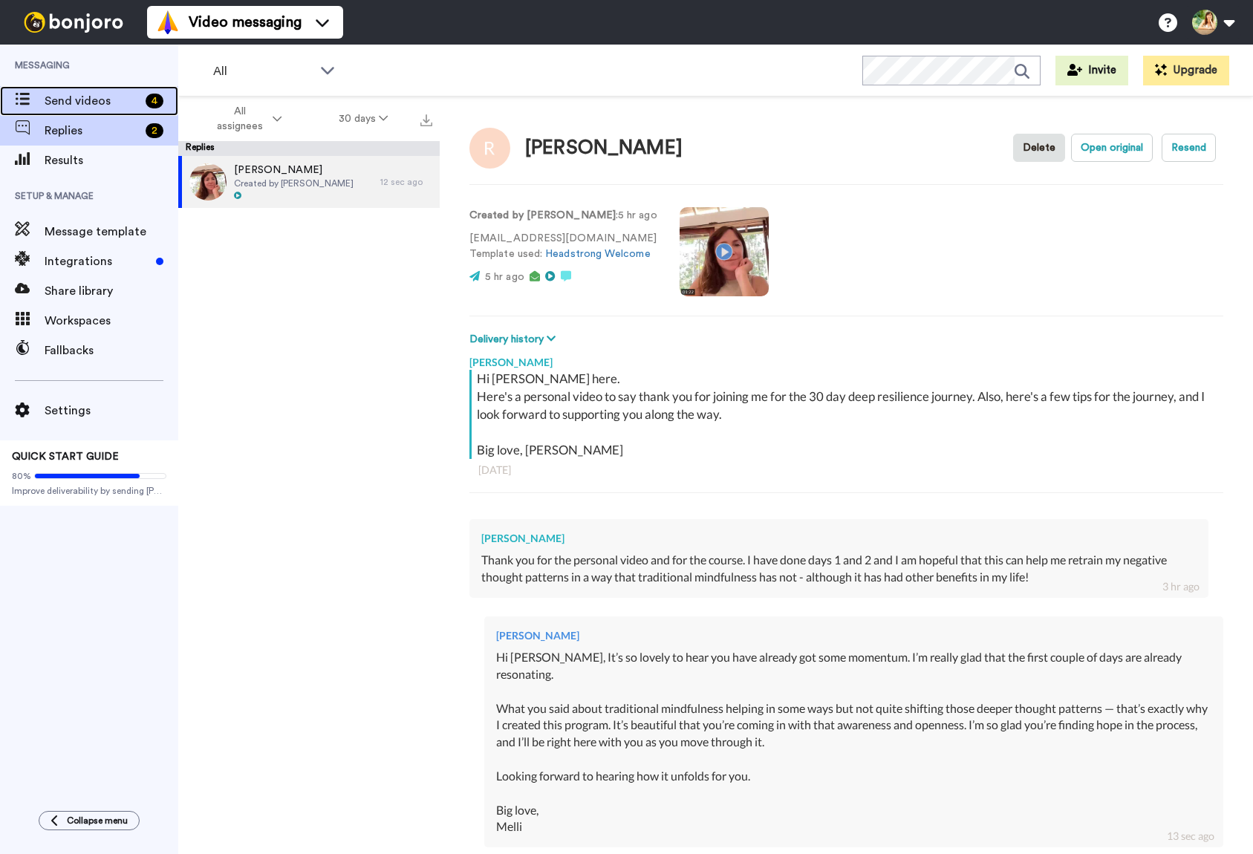
click at [63, 103] on span "Send videos" at bounding box center [92, 101] width 95 height 18
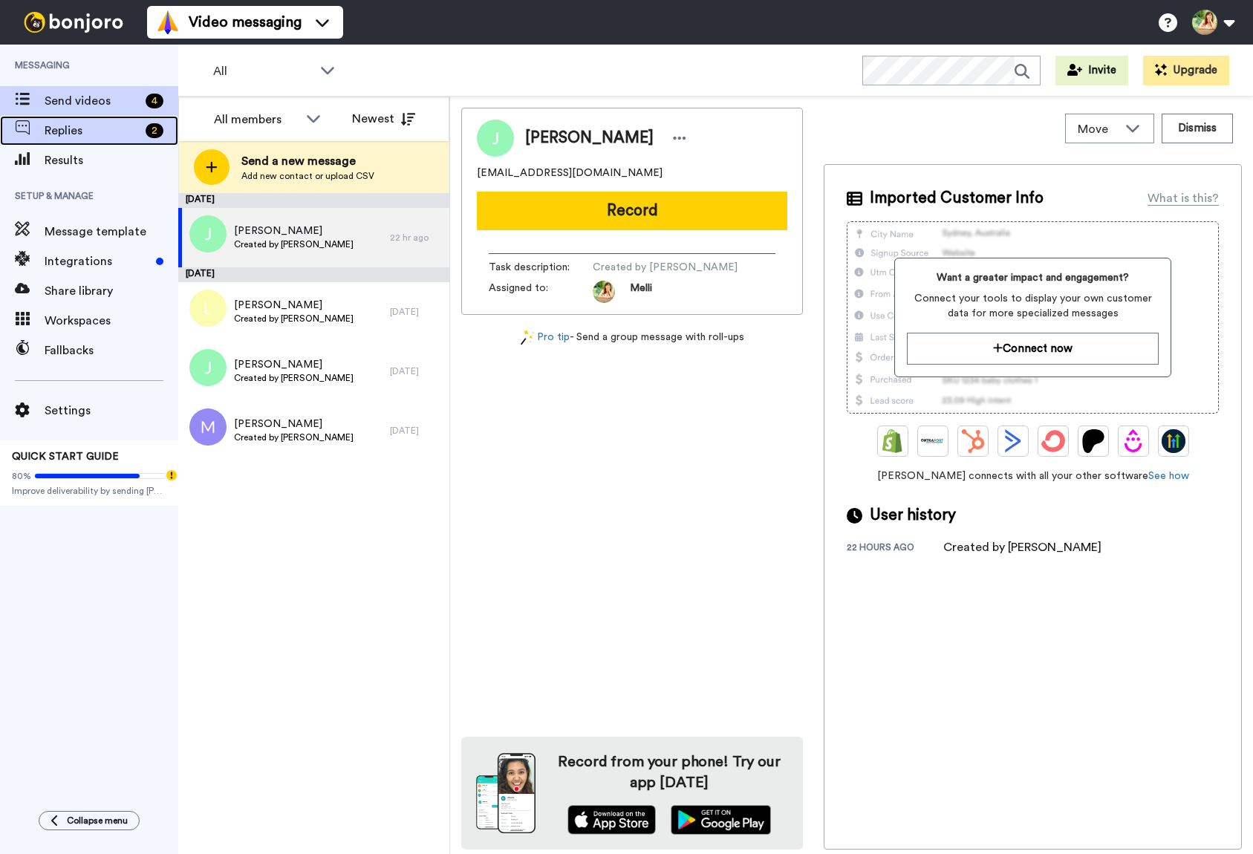
click at [114, 134] on span "Replies" at bounding box center [92, 131] width 95 height 18
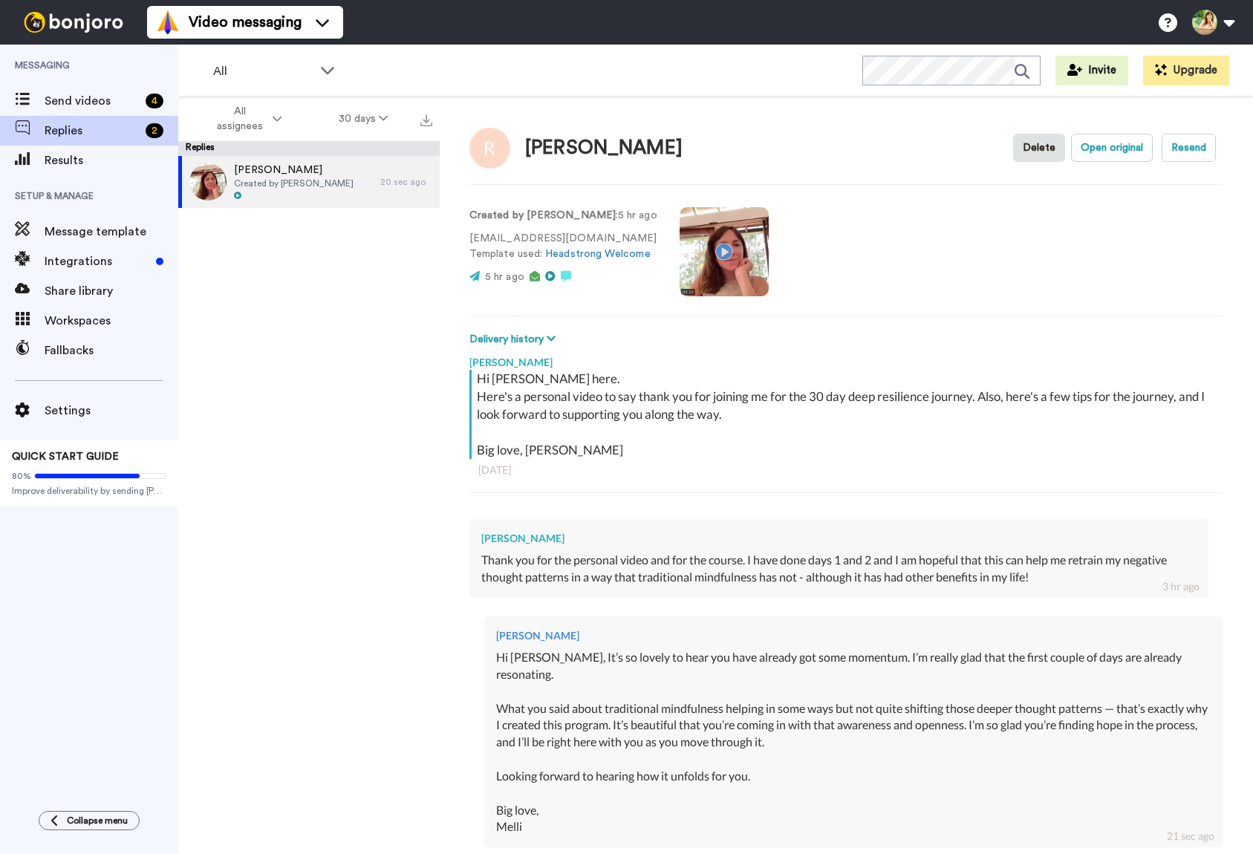
type textarea "x"
